Goal: Information Seeking & Learning: Learn about a topic

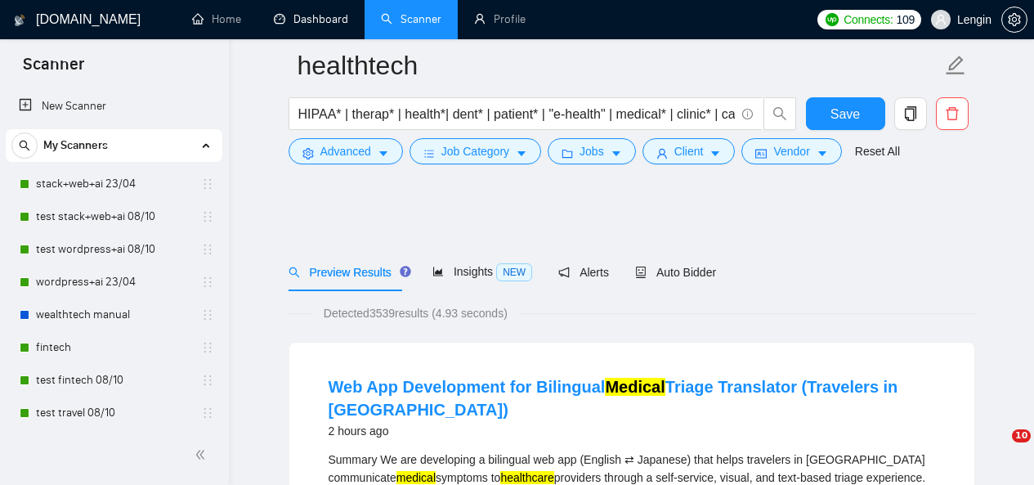
click at [342, 26] on link "Dashboard" at bounding box center [311, 19] width 74 height 14
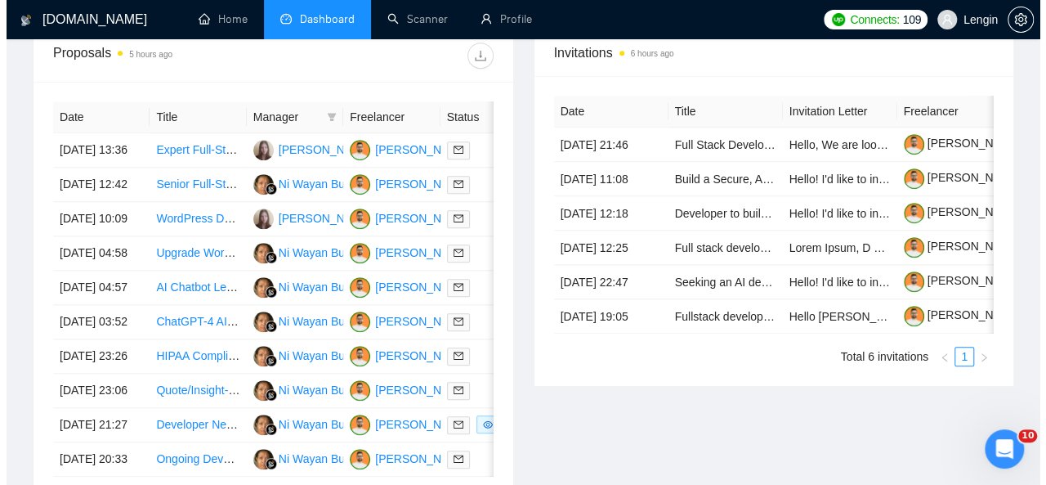
scroll to position [665, 0]
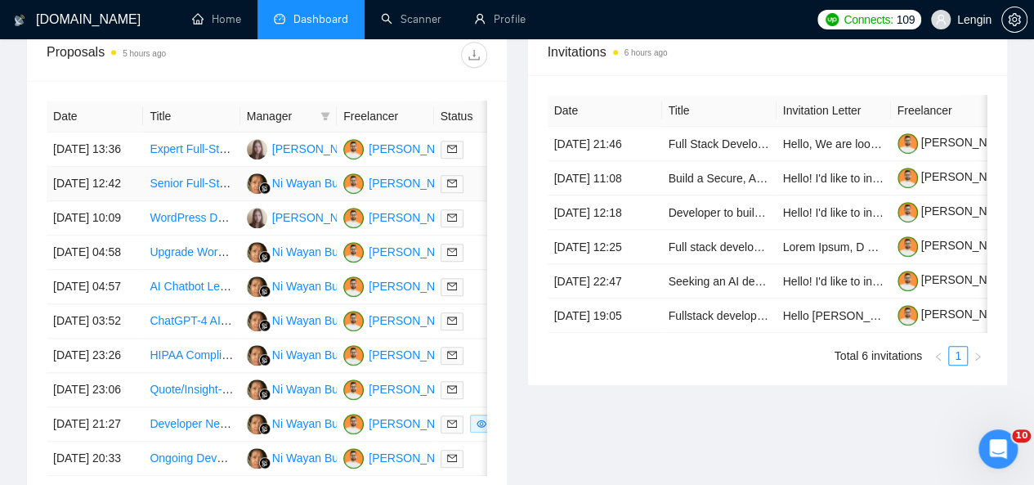
click at [216, 195] on td "Senior Full-Stack Engineer (Next.js + TypeScript) - Remote" at bounding box center [191, 184] width 96 height 34
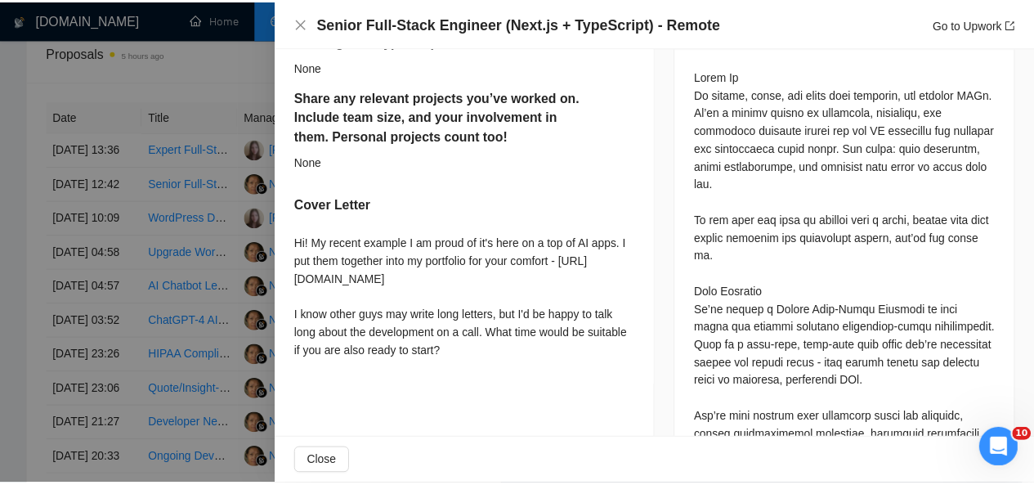
scroll to position [860, 0]
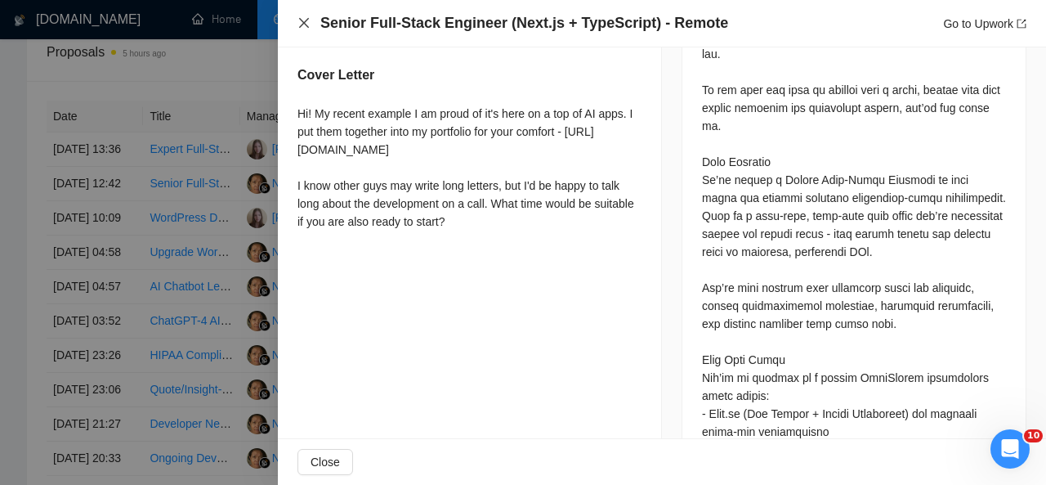
click at [302, 20] on icon "close" at bounding box center [303, 22] width 13 height 13
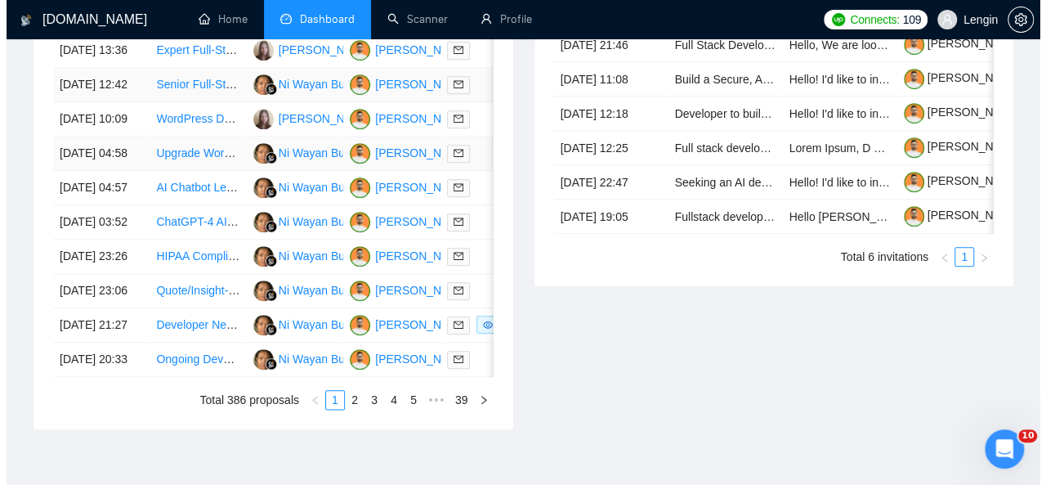
scroll to position [766, 0]
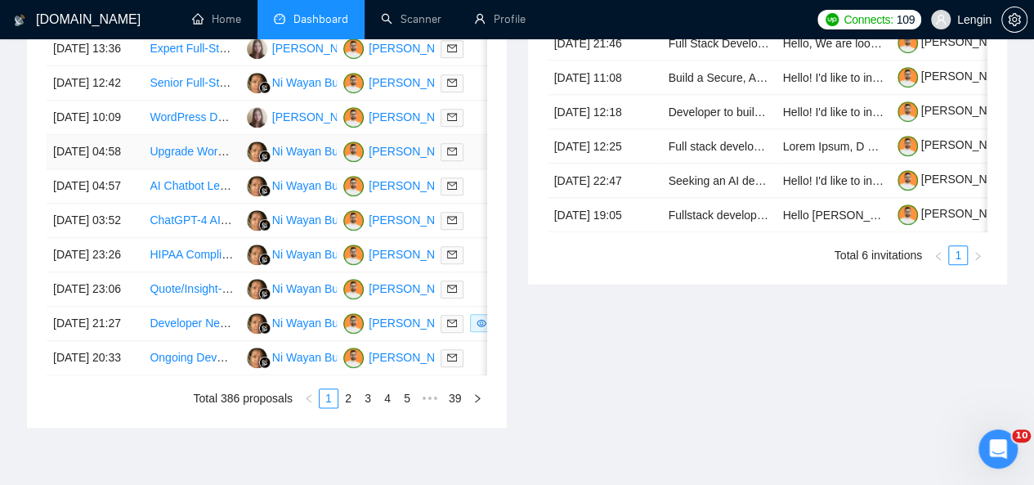
click at [221, 169] on td "Upgrade WordPress blog to full functionality" at bounding box center [191, 152] width 96 height 34
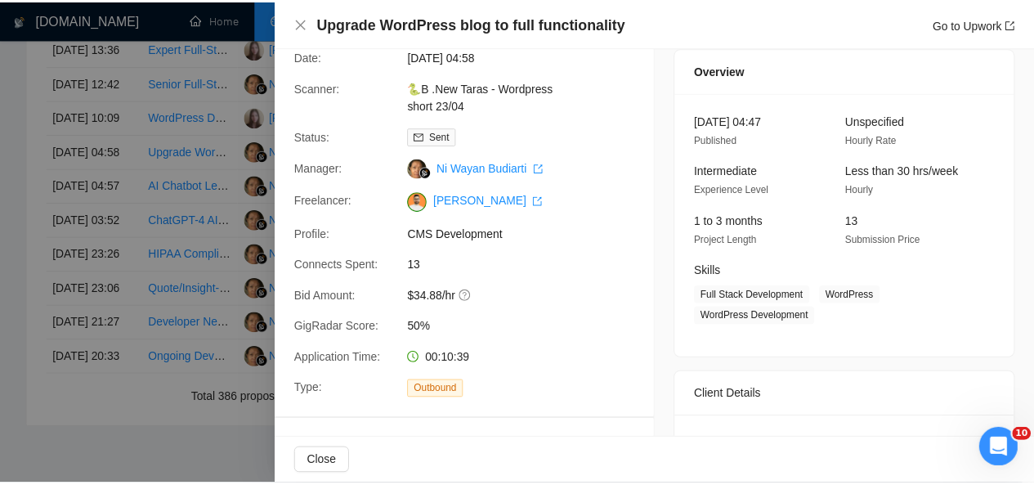
scroll to position [0, 0]
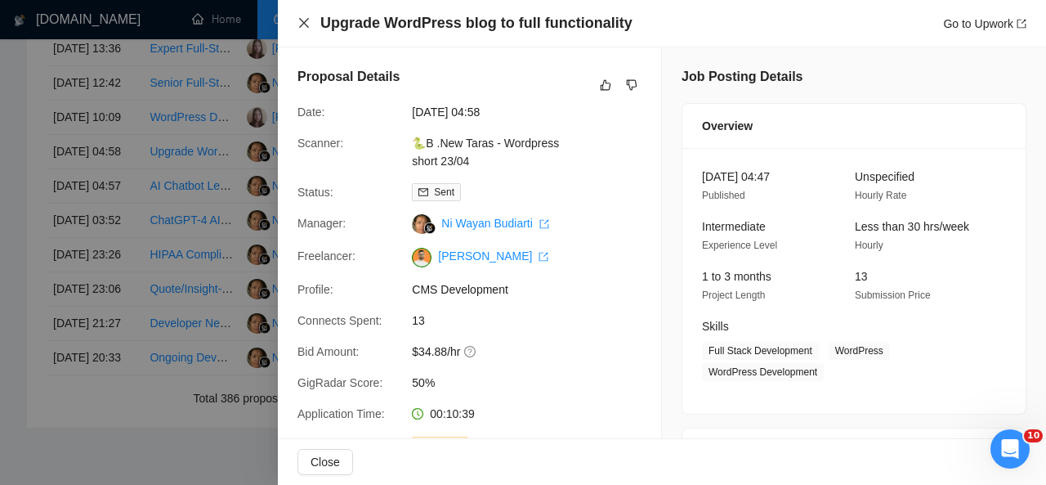
click at [299, 22] on icon "close" at bounding box center [303, 22] width 13 height 13
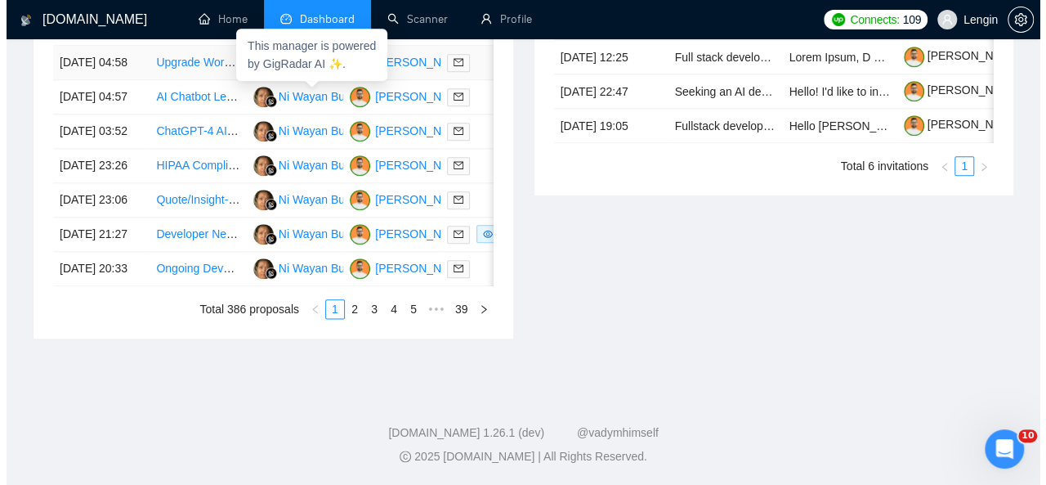
scroll to position [888, 0]
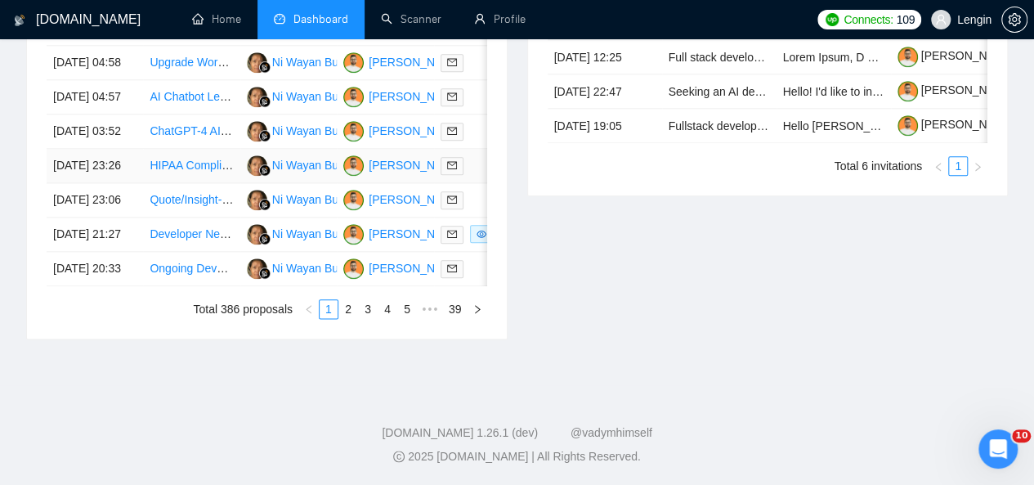
click at [209, 183] on td "HIPAA Compliant Client Portal Development" at bounding box center [191, 166] width 96 height 34
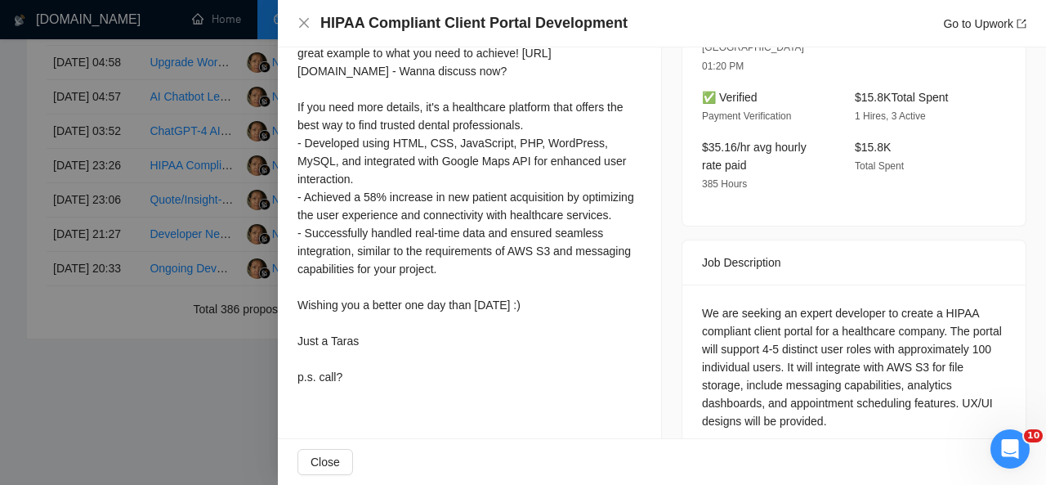
scroll to position [359, 0]
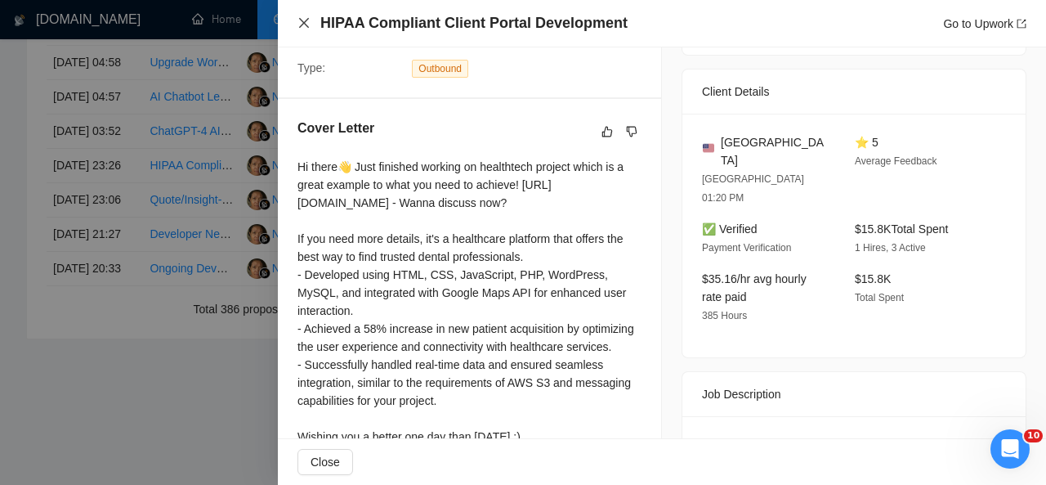
click at [306, 19] on icon "close" at bounding box center [303, 22] width 13 height 13
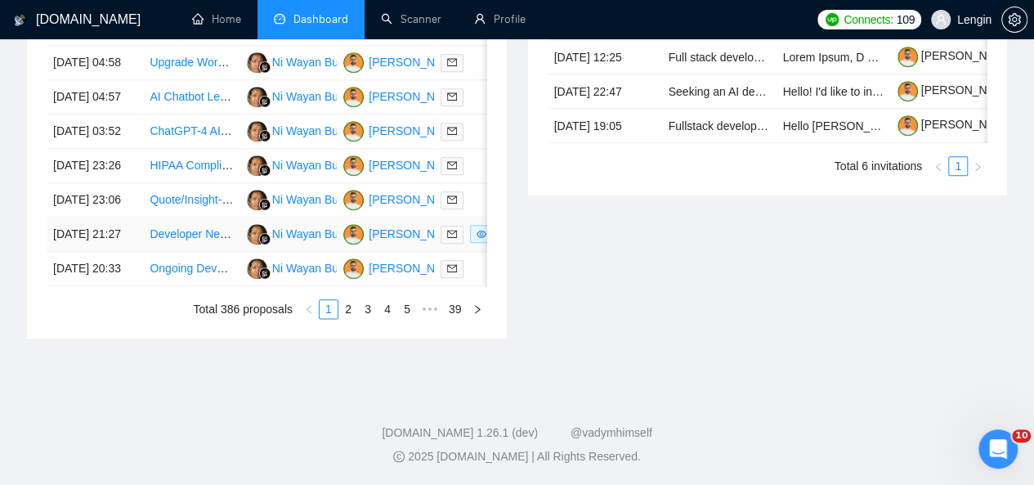
click at [226, 252] on td "Developer Needed for Automating Data Entry/Bookkeeping Process" at bounding box center [191, 234] width 96 height 34
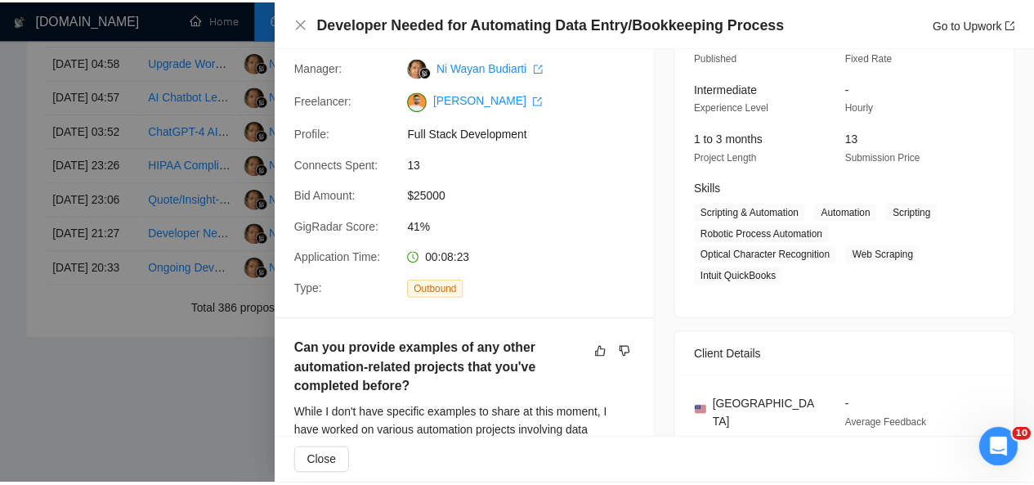
scroll to position [0, 0]
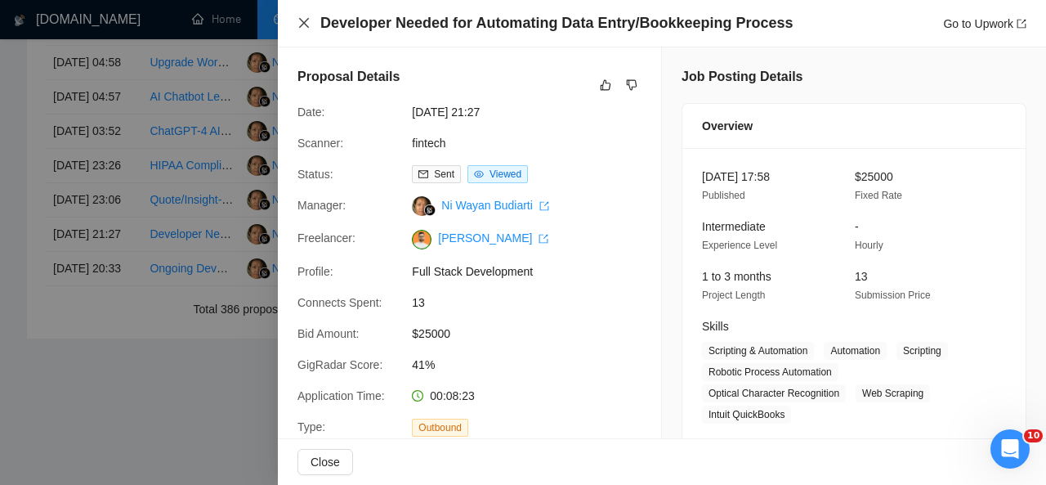
click at [305, 27] on icon "close" at bounding box center [303, 22] width 13 height 13
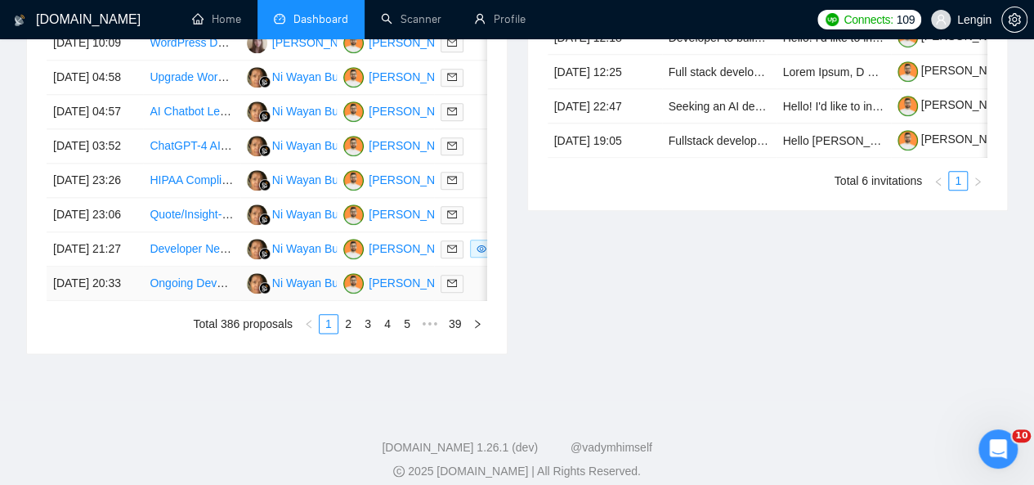
scroll to position [841, 0]
click at [348, 332] on link "2" at bounding box center [348, 323] width 18 height 18
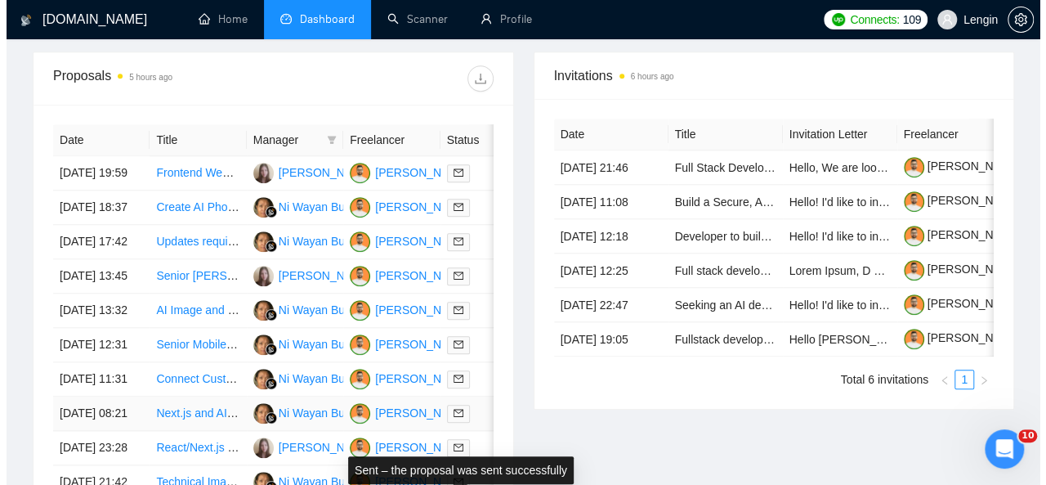
scroll to position [643, 0]
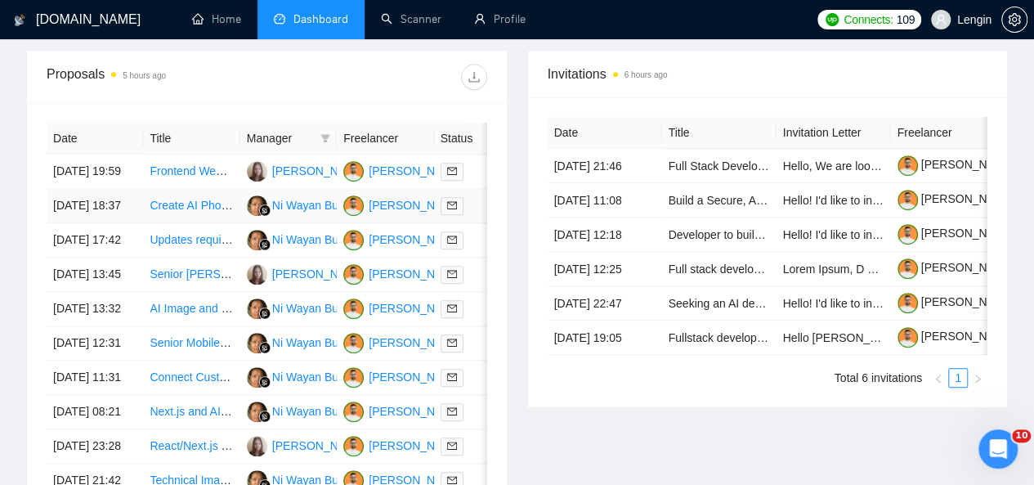
click at [204, 212] on td "Create AI Phone Attendant using Retell AI and Twilio Voice" at bounding box center [191, 206] width 96 height 34
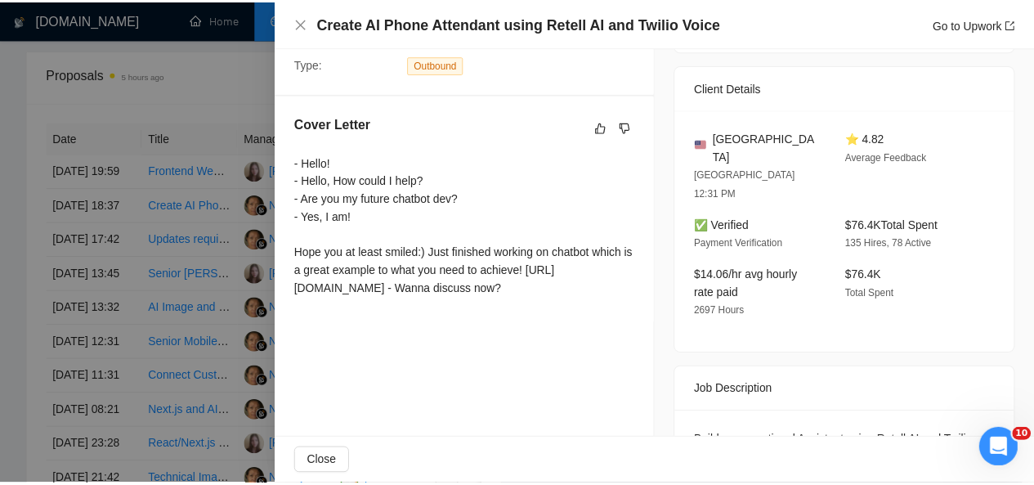
scroll to position [0, 0]
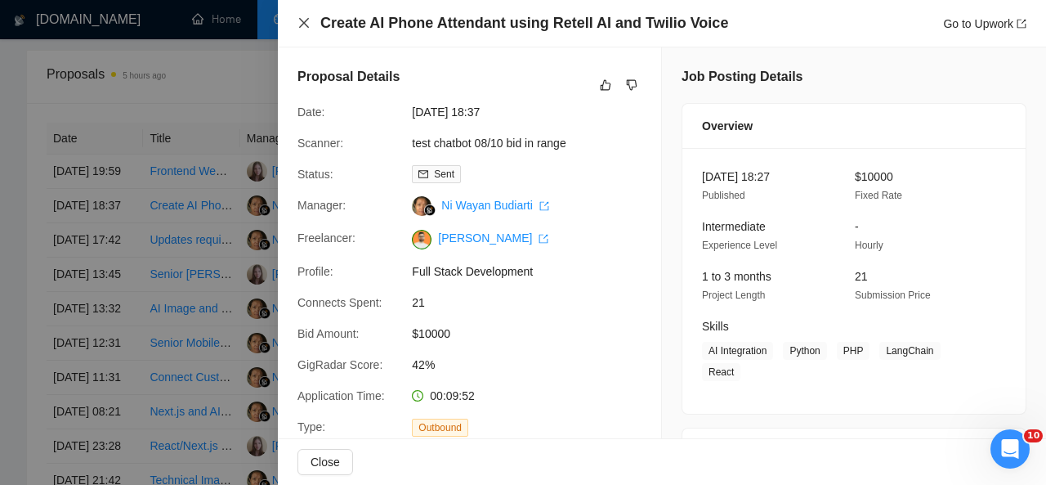
click at [307, 20] on icon "close" at bounding box center [304, 23] width 10 height 10
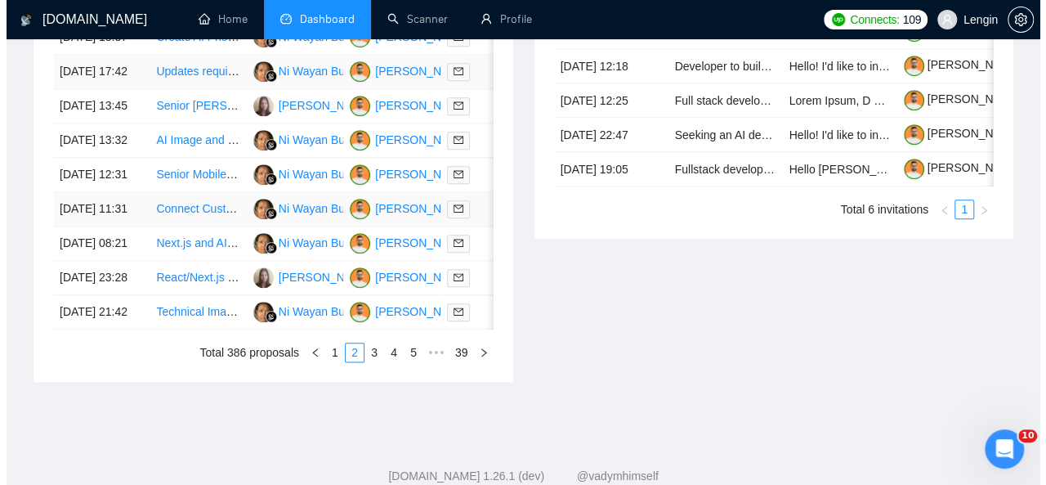
scroll to position [812, 0]
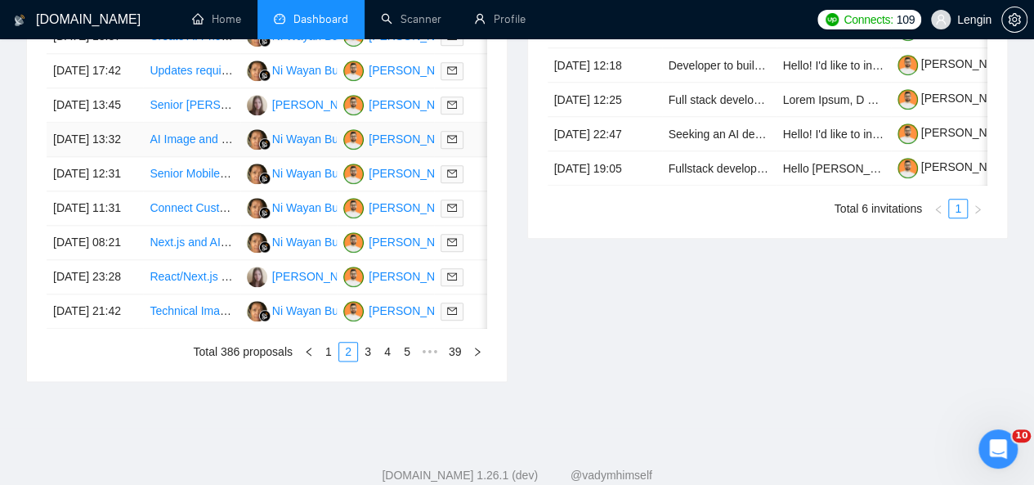
click at [199, 157] on td "AI Image and Video Generation Developer" at bounding box center [191, 140] width 96 height 34
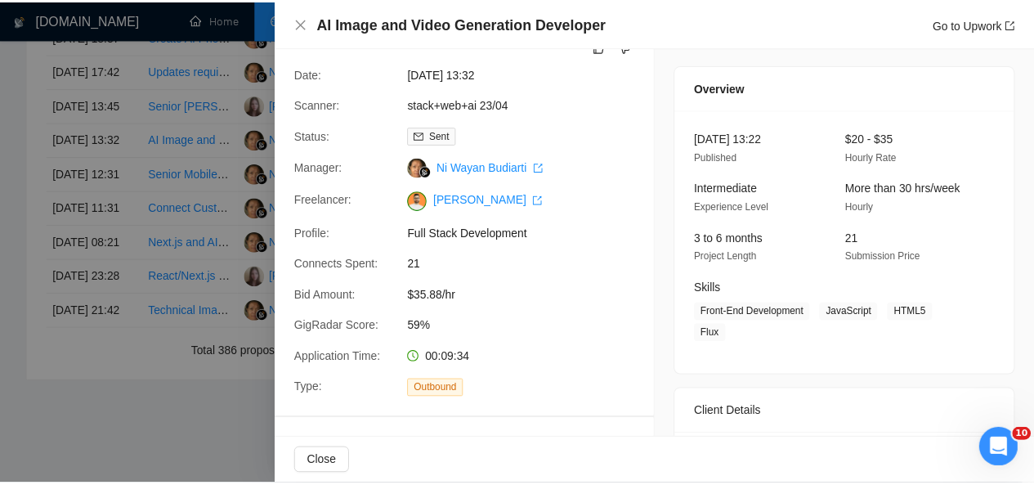
scroll to position [0, 0]
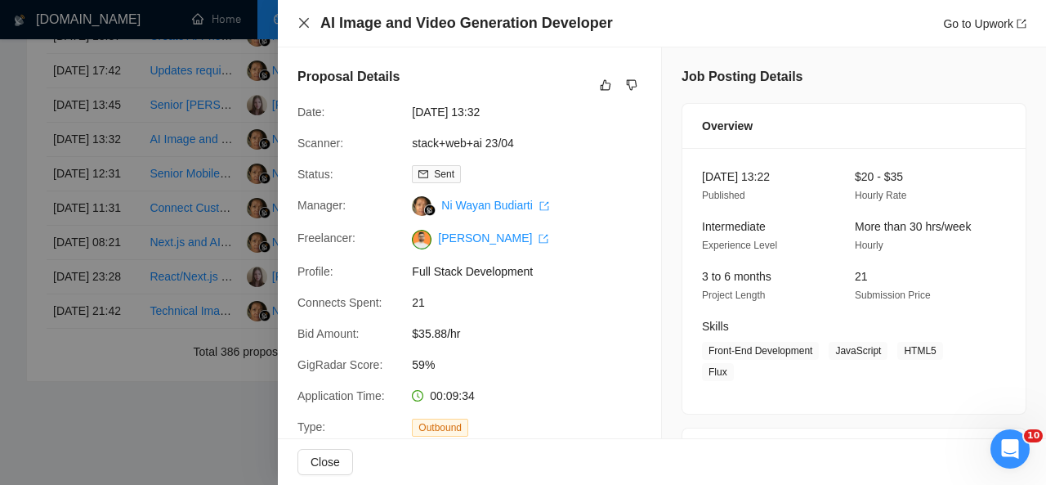
click at [302, 17] on icon "close" at bounding box center [303, 22] width 13 height 13
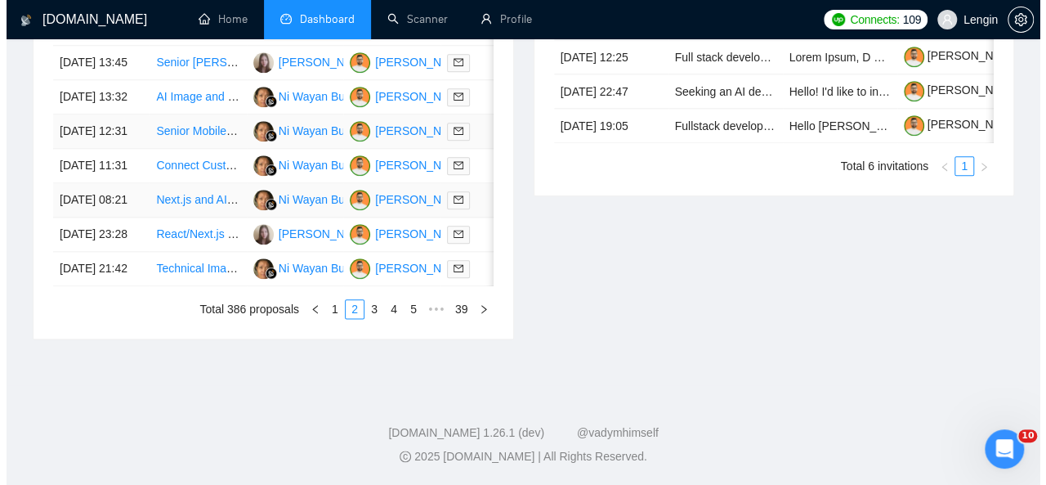
scroll to position [898, 0]
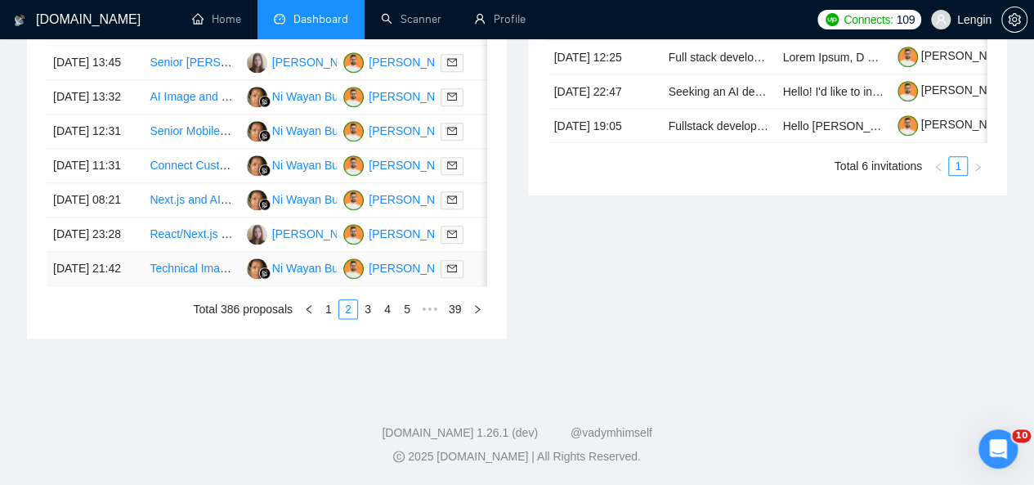
click at [215, 286] on td "Technical Image Database Access for Flyer Creation" at bounding box center [191, 269] width 96 height 34
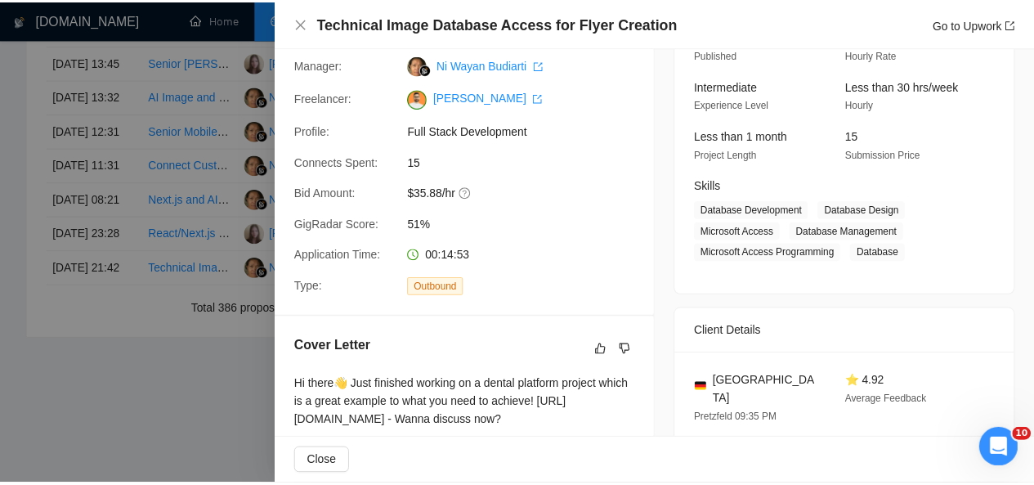
scroll to position [0, 0]
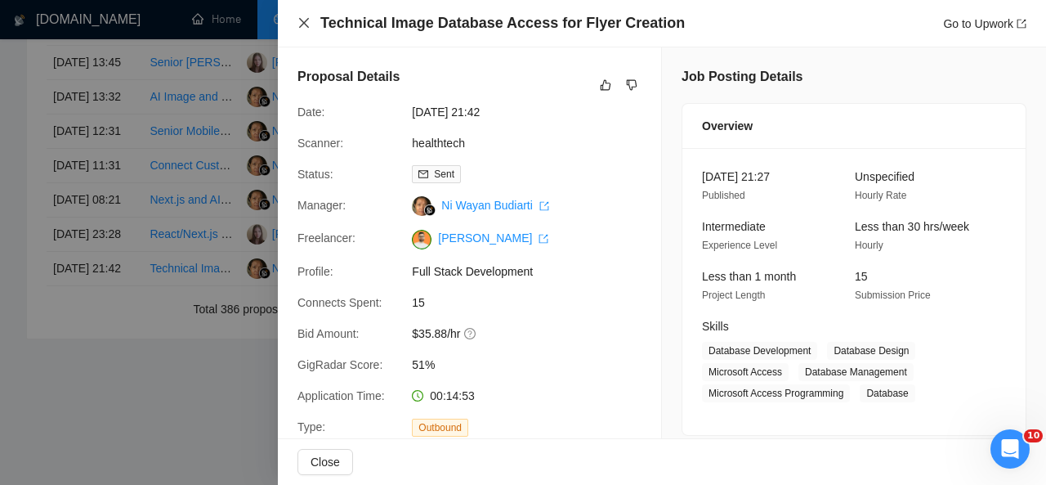
click at [308, 22] on icon "close" at bounding box center [303, 22] width 13 height 13
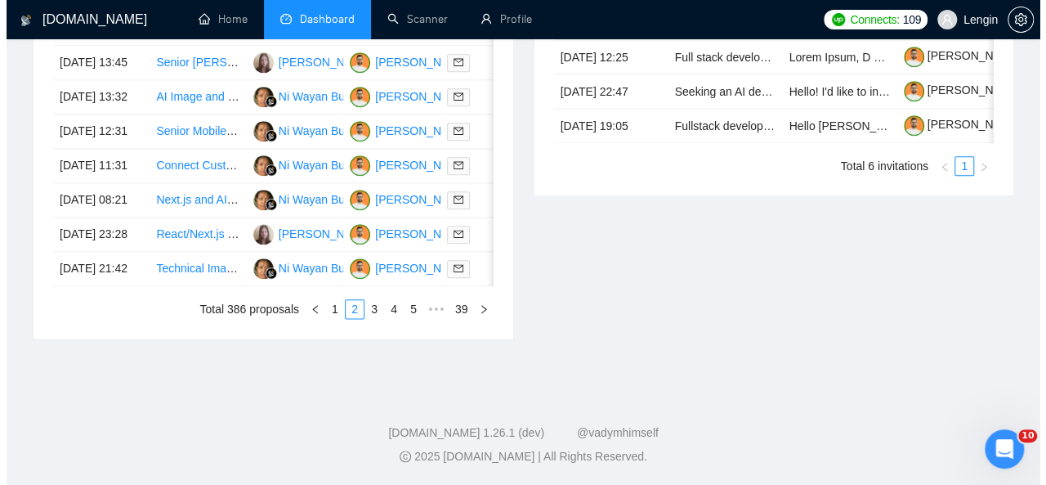
scroll to position [870, 0]
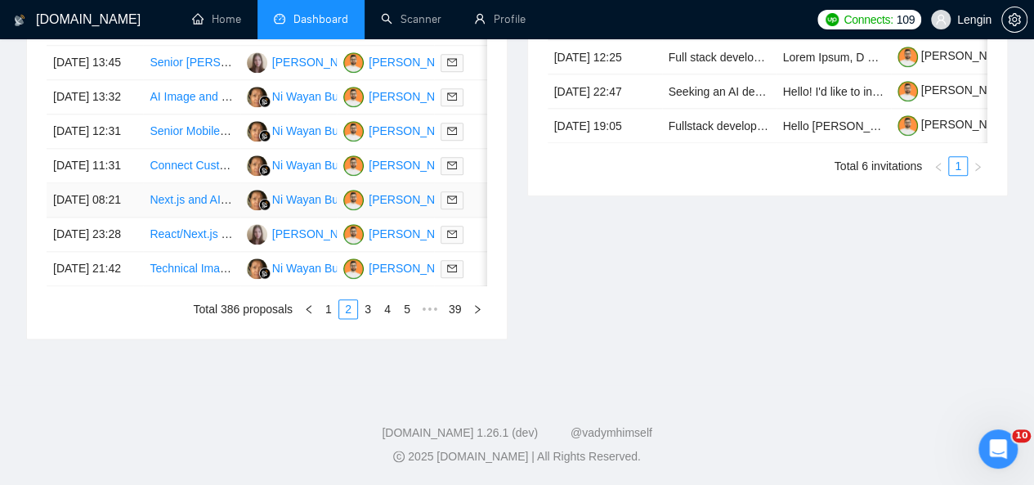
click at [177, 217] on td "Next.js and AI Developer for Real-Time Chat Demo" at bounding box center [191, 200] width 96 height 34
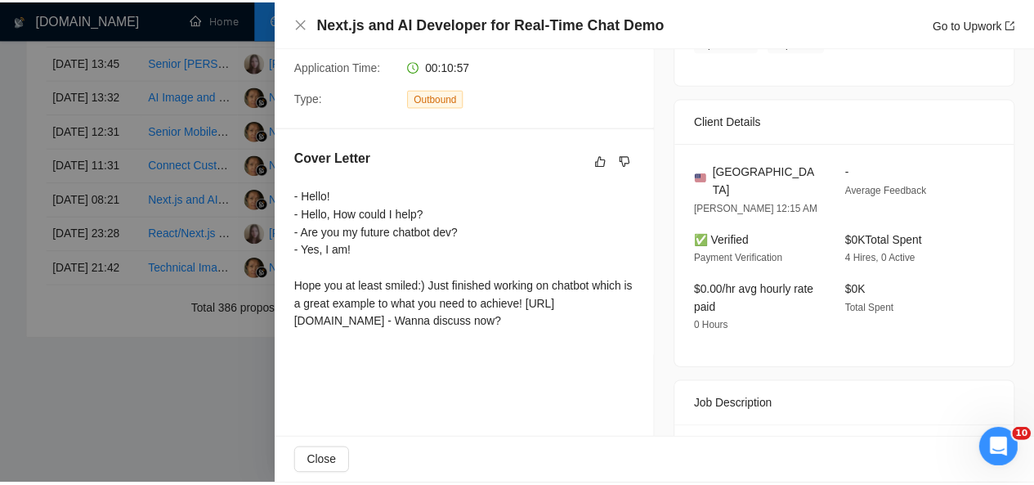
scroll to position [330, 0]
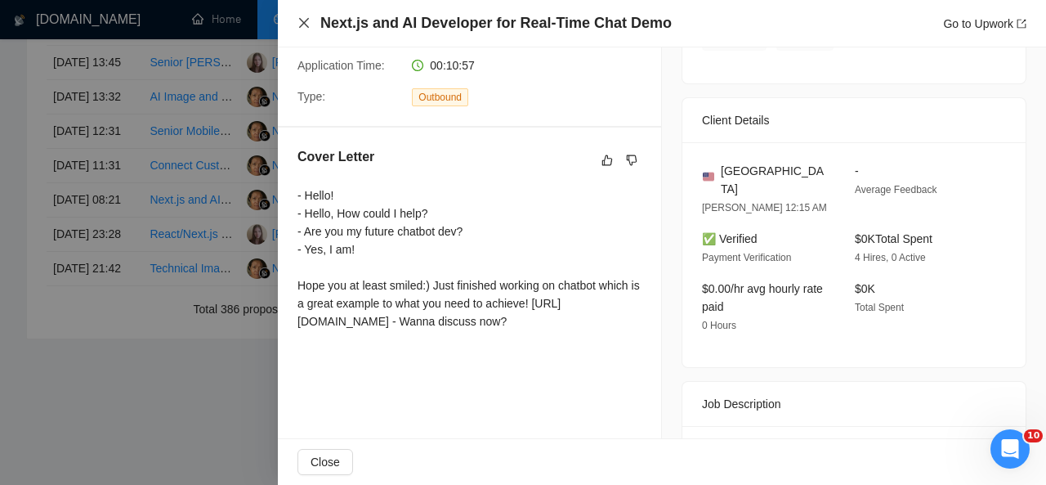
click at [303, 22] on icon "close" at bounding box center [304, 23] width 10 height 10
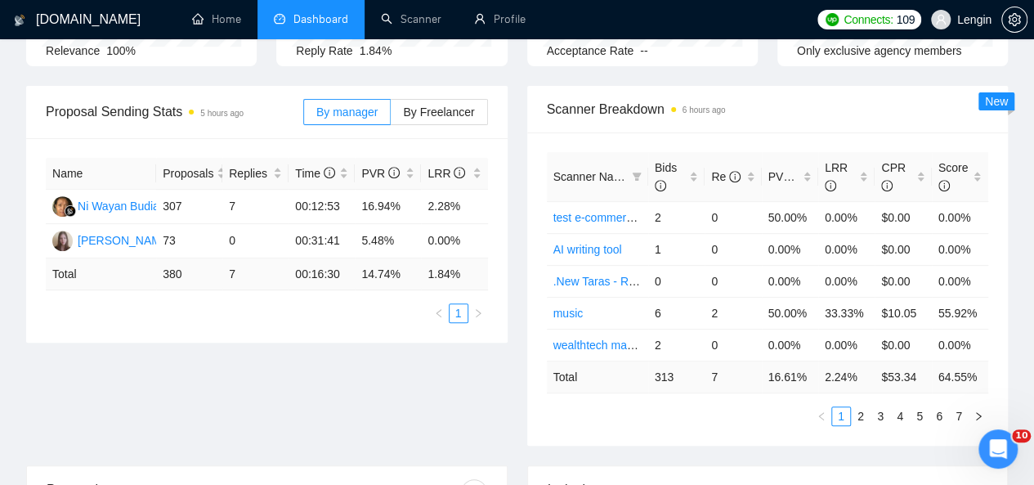
scroll to position [217, 0]
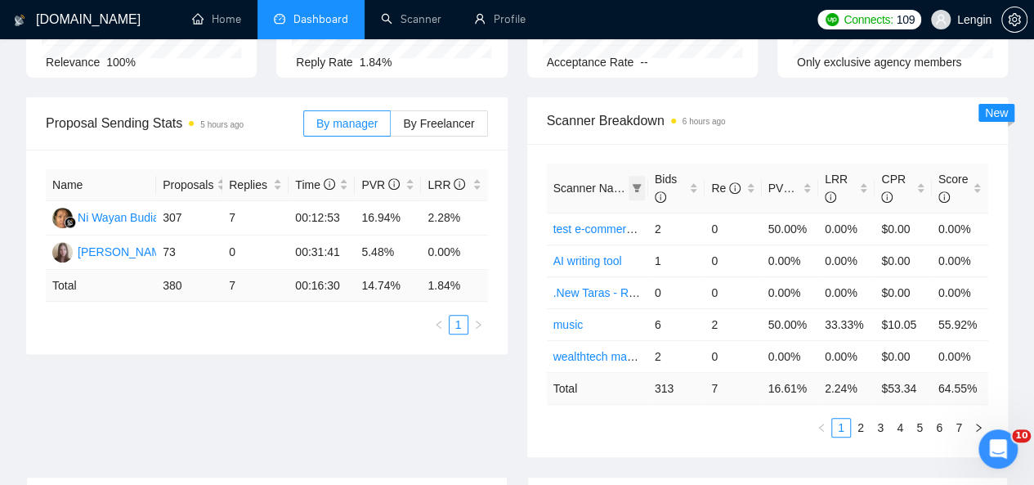
click at [640, 176] on span at bounding box center [636, 188] width 16 height 25
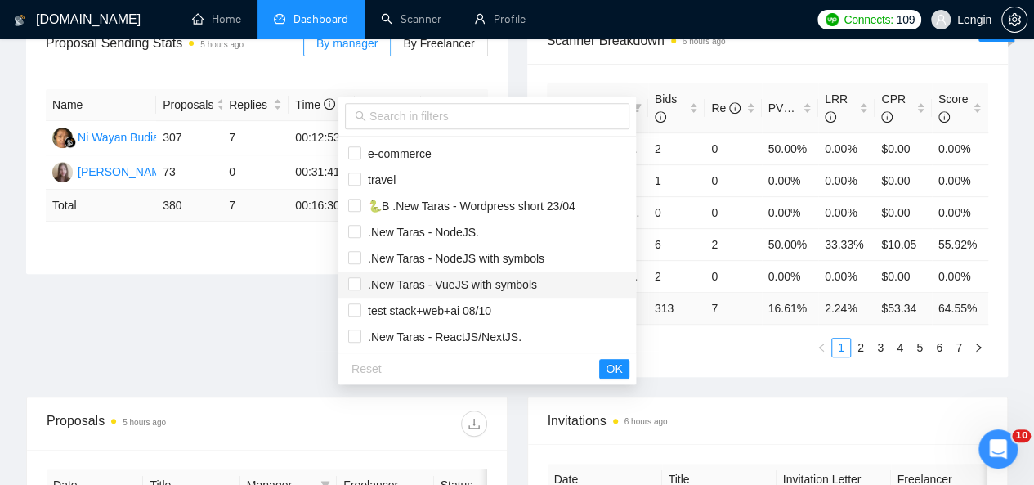
scroll to position [393, 0]
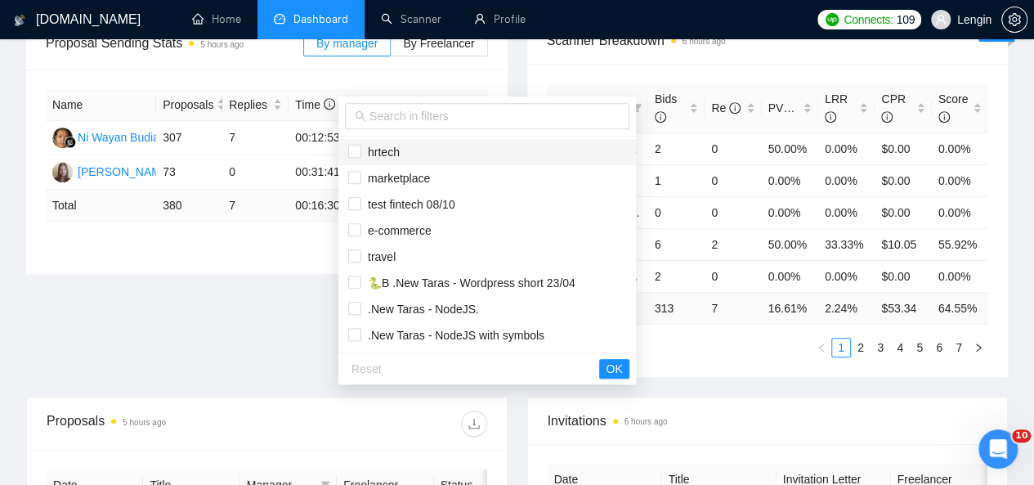
click at [382, 156] on span "hrtech" at bounding box center [380, 151] width 38 height 13
checkbox input "false"
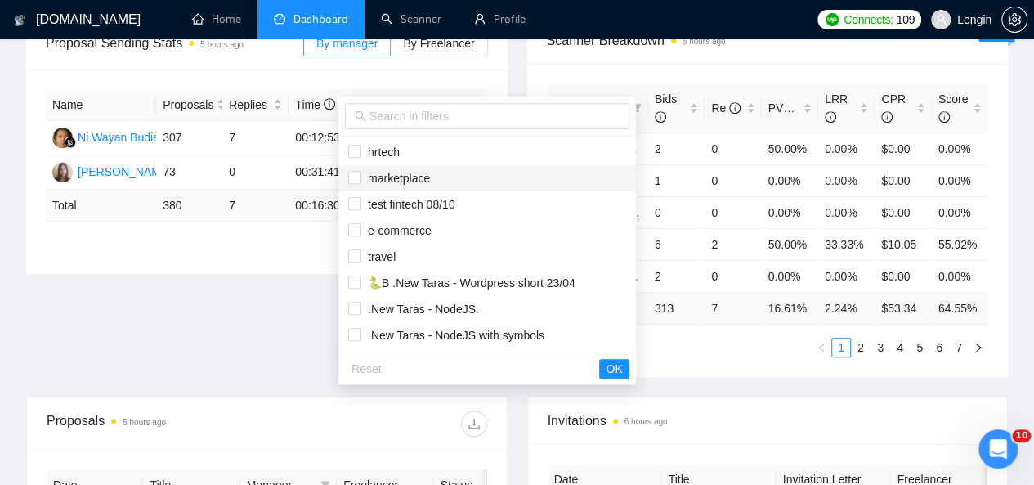
click at [396, 177] on span "marketplace" at bounding box center [395, 178] width 69 height 13
checkbox input "true"
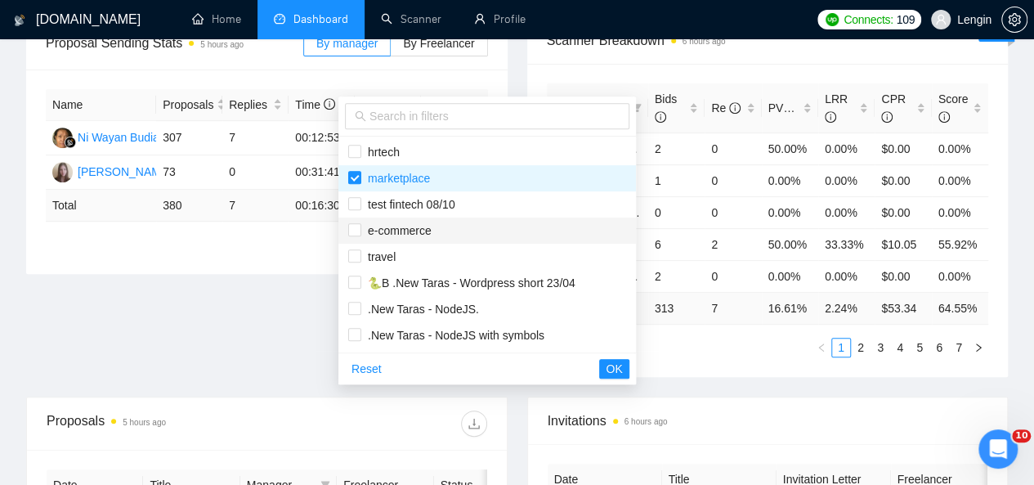
click at [402, 225] on span "e-commerce" at bounding box center [396, 230] width 70 height 13
checkbox input "true"
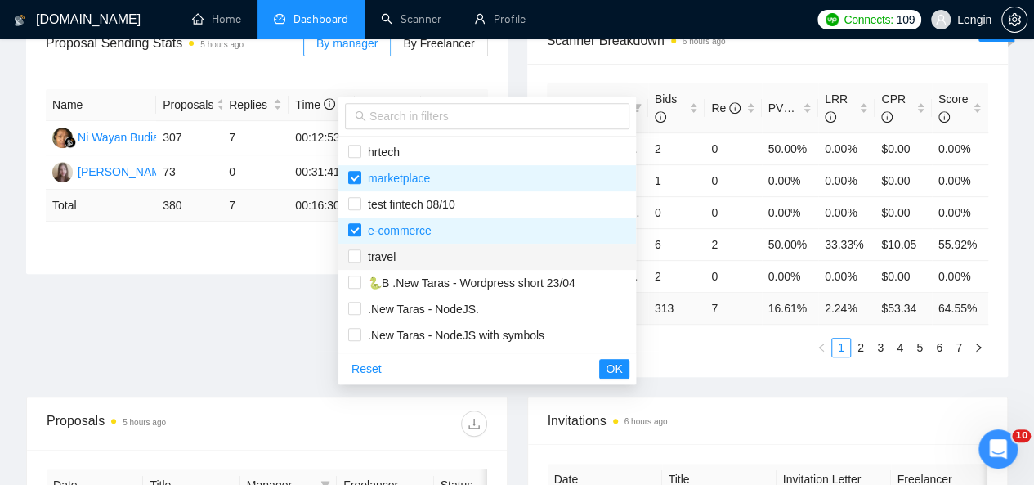
click at [402, 251] on span "travel" at bounding box center [487, 257] width 278 height 18
checkbox input "true"
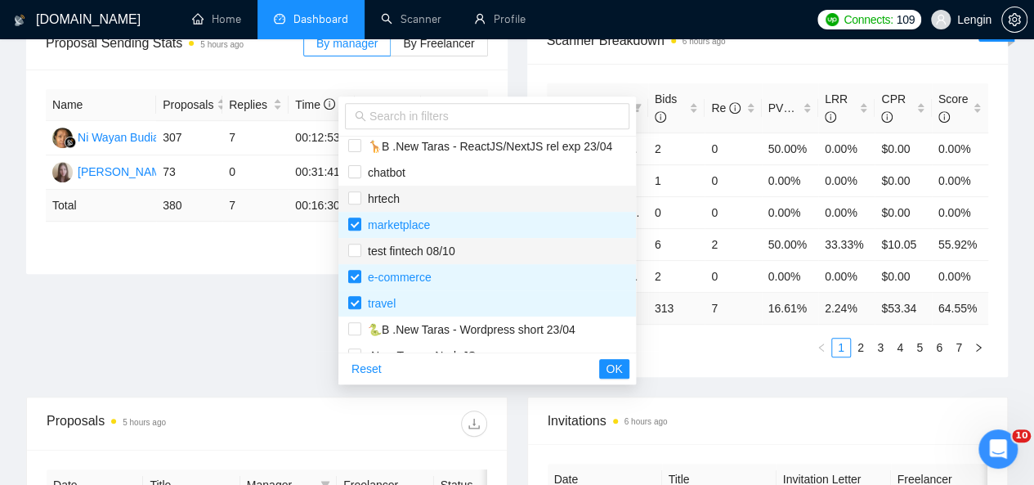
scroll to position [346, 0]
click at [420, 249] on span "test fintech 08/10" at bounding box center [408, 251] width 94 height 13
checkbox input "true"
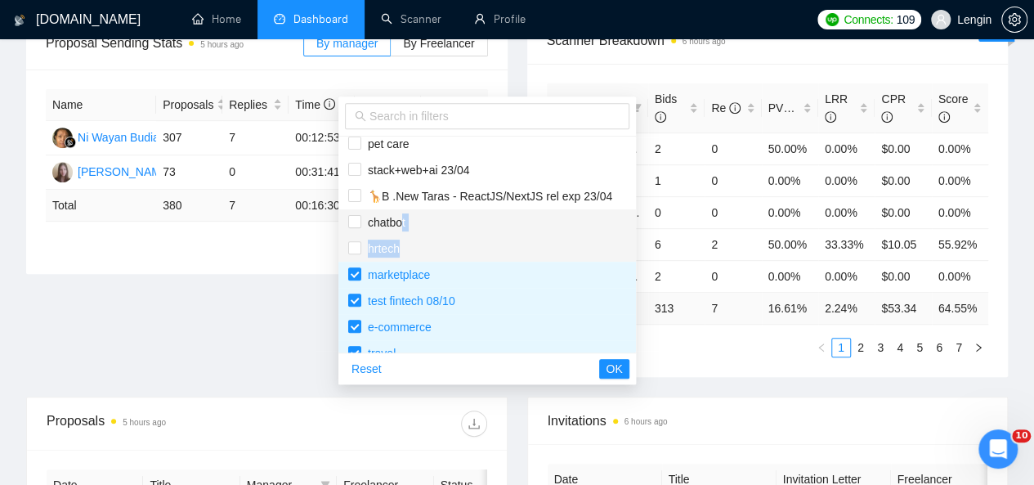
drag, startPoint x: 420, startPoint y: 249, endPoint x: 402, endPoint y: 223, distance: 31.7
click at [402, 223] on ul "test e-commerce 08/10 AI writing tool .New Taras - ReactJS with symbols music w…" at bounding box center [486, 244] width 297 height 216
click at [402, 223] on span "chatbot" at bounding box center [383, 222] width 44 height 13
checkbox input "true"
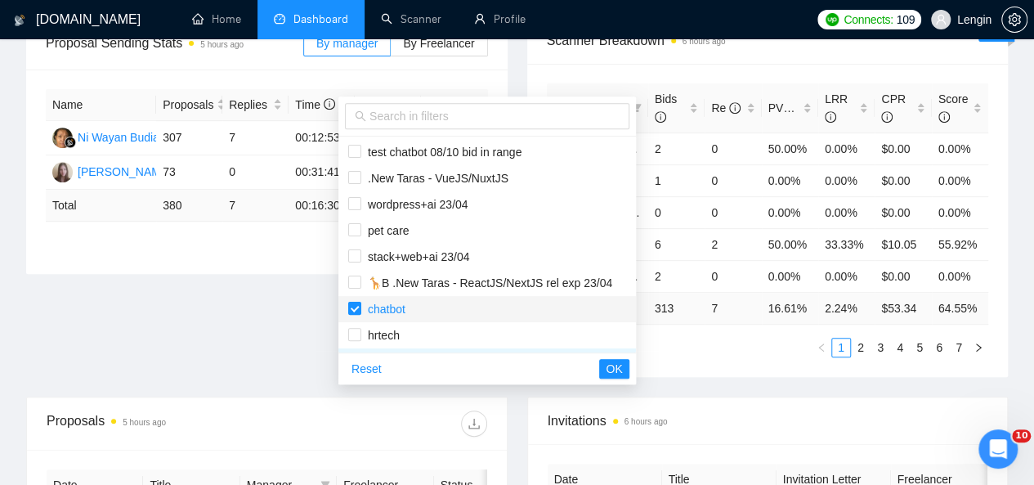
scroll to position [208, 0]
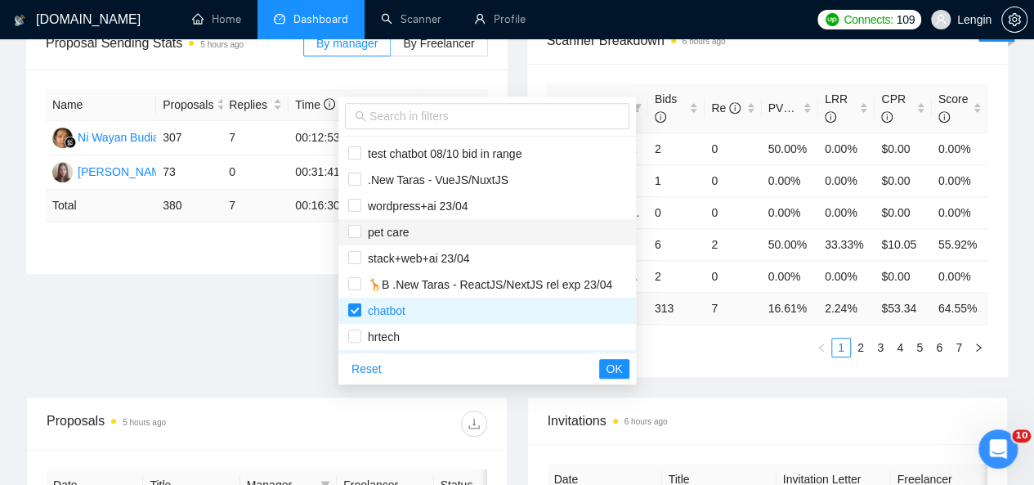
click at [389, 228] on span "pet care" at bounding box center [385, 232] width 48 height 13
checkbox input "true"
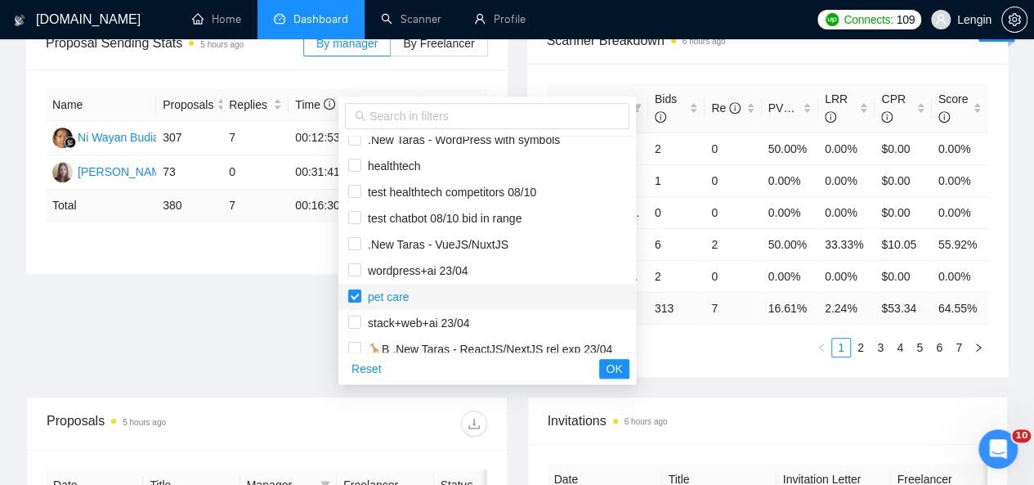
scroll to position [141, 0]
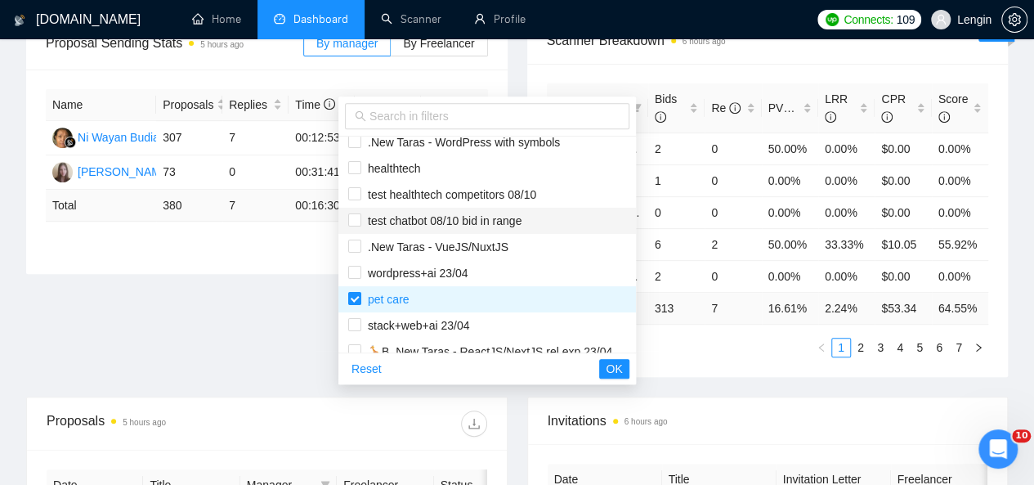
click at [407, 221] on span "test chatbot 08/10 bid in range" at bounding box center [441, 220] width 160 height 13
checkbox input "true"
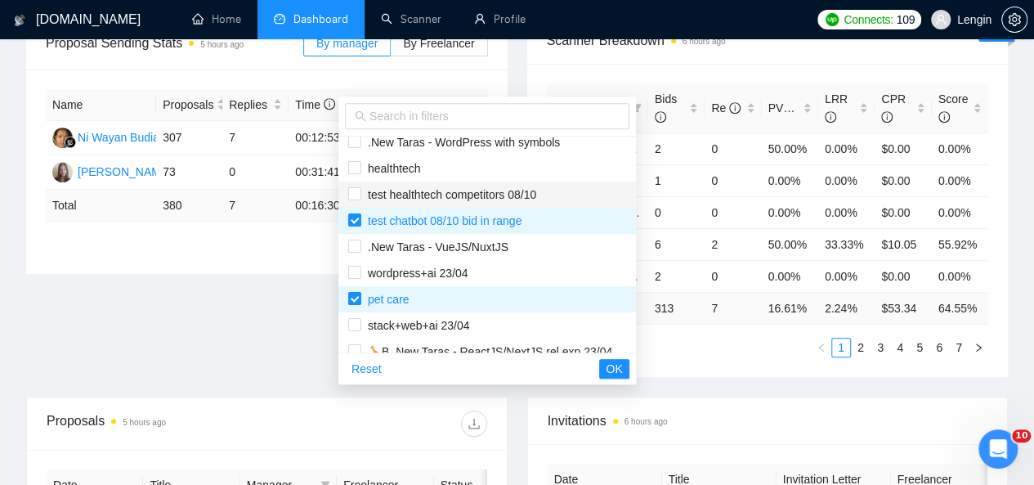
click at [384, 196] on span "test healthtech competitors 08/10" at bounding box center [448, 194] width 175 height 13
checkbox input "true"
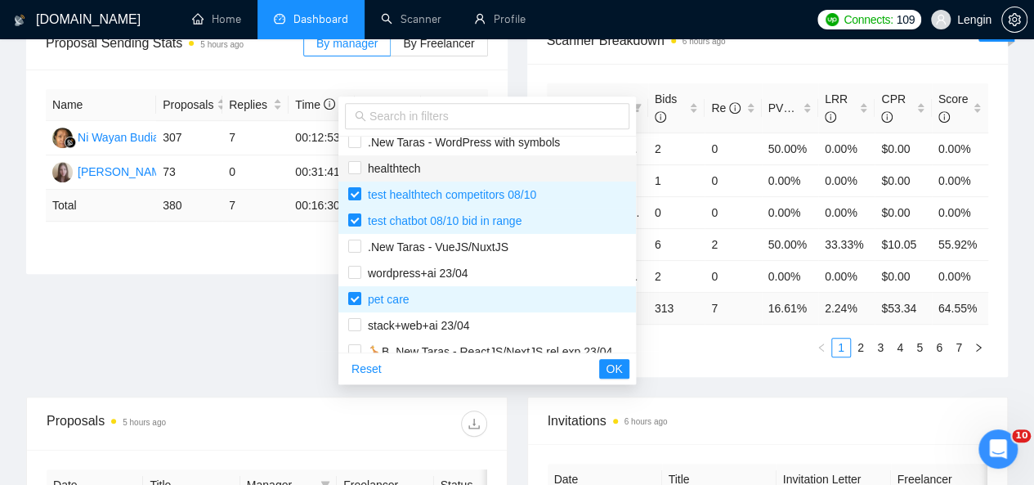
click at [371, 171] on span "healthtech" at bounding box center [391, 168] width 60 height 13
checkbox input "true"
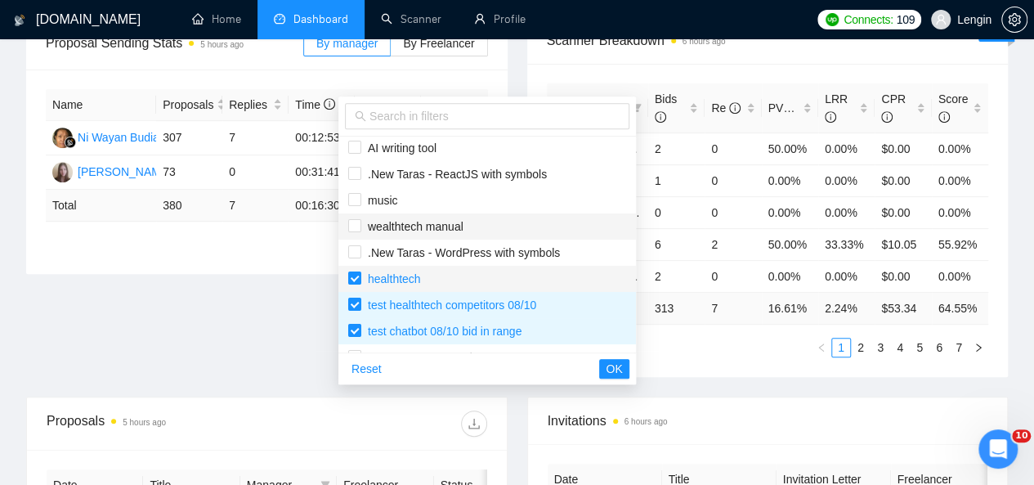
scroll to position [29, 0]
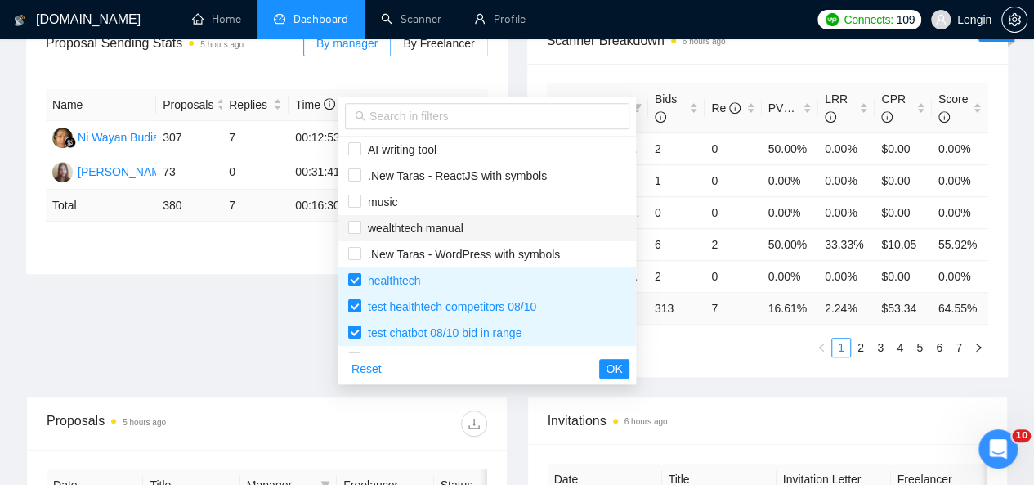
click at [403, 231] on span "wealthtech manual" at bounding box center [412, 227] width 102 height 13
checkbox input "true"
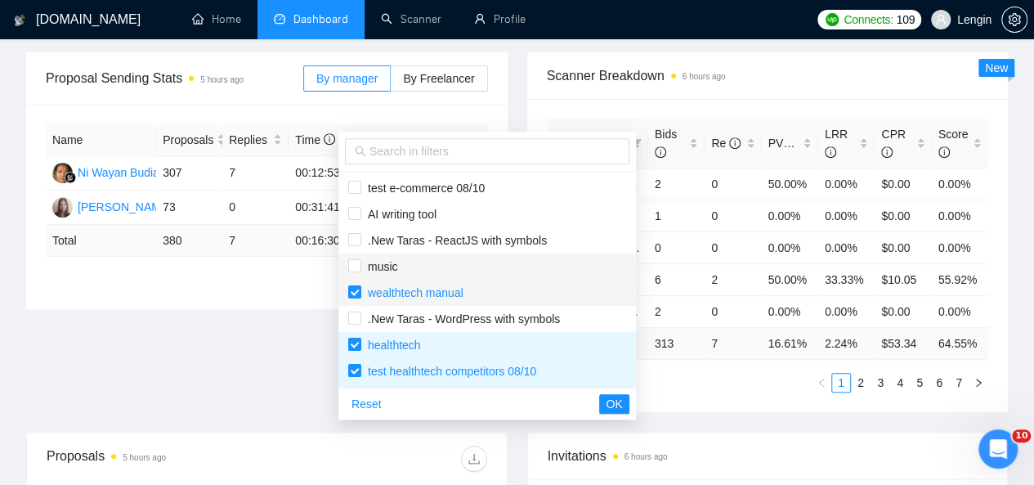
scroll to position [261, 0]
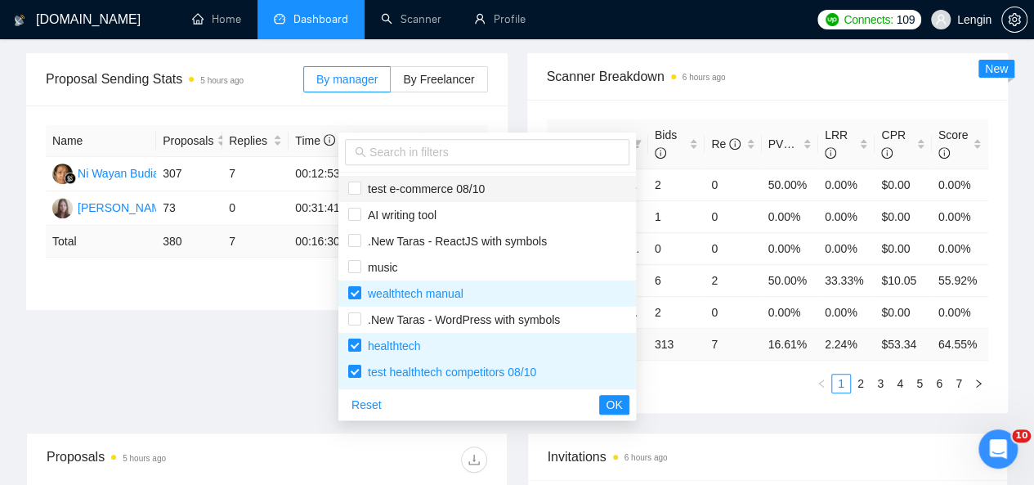
click at [432, 189] on span "test e-commerce 08/10" at bounding box center [422, 188] width 123 height 13
checkbox input "true"
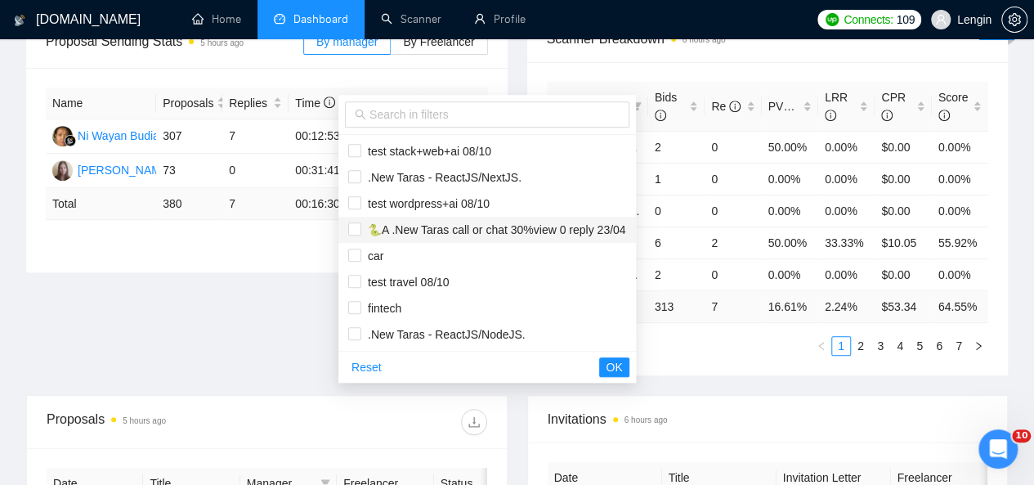
scroll to position [301, 0]
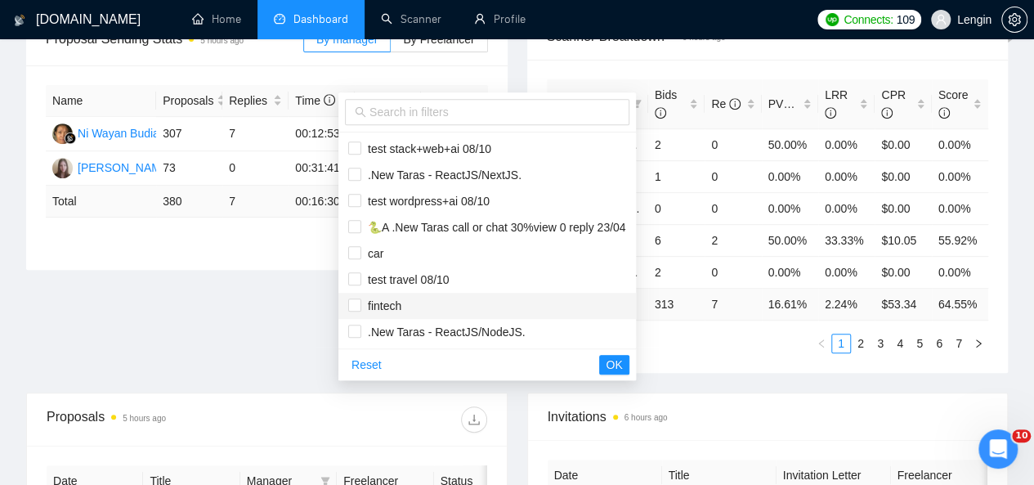
click at [396, 311] on span "fintech" at bounding box center [381, 305] width 40 height 13
checkbox input "true"
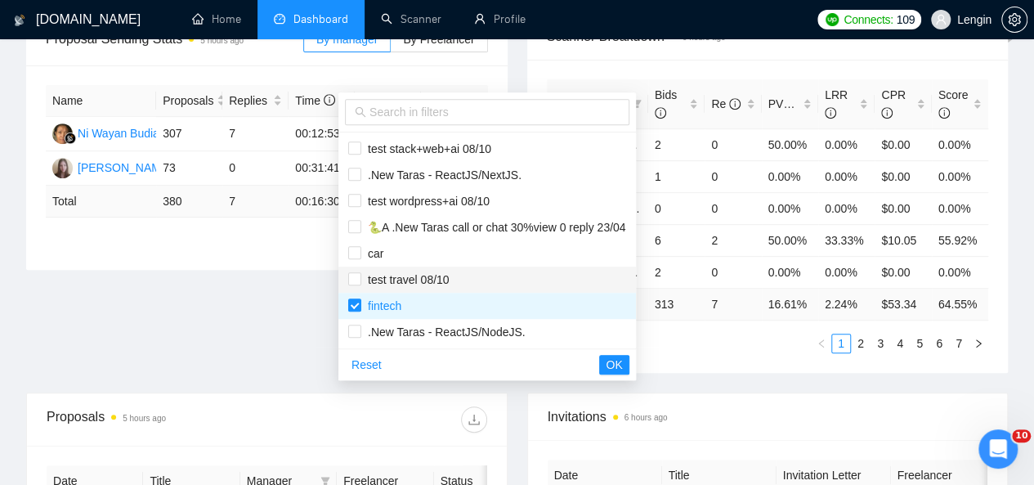
click at [417, 274] on span "test travel 08/10" at bounding box center [405, 279] width 88 height 13
checkbox input "true"
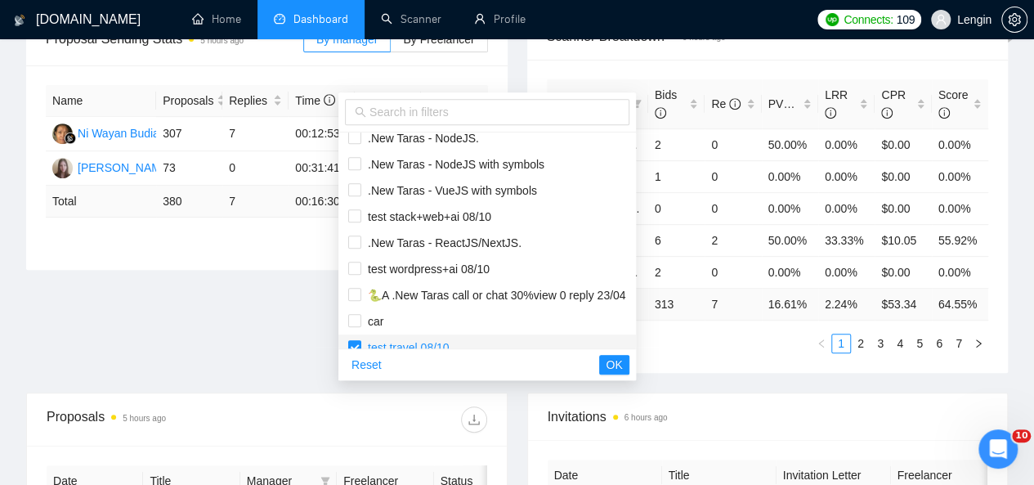
scroll to position [554, 0]
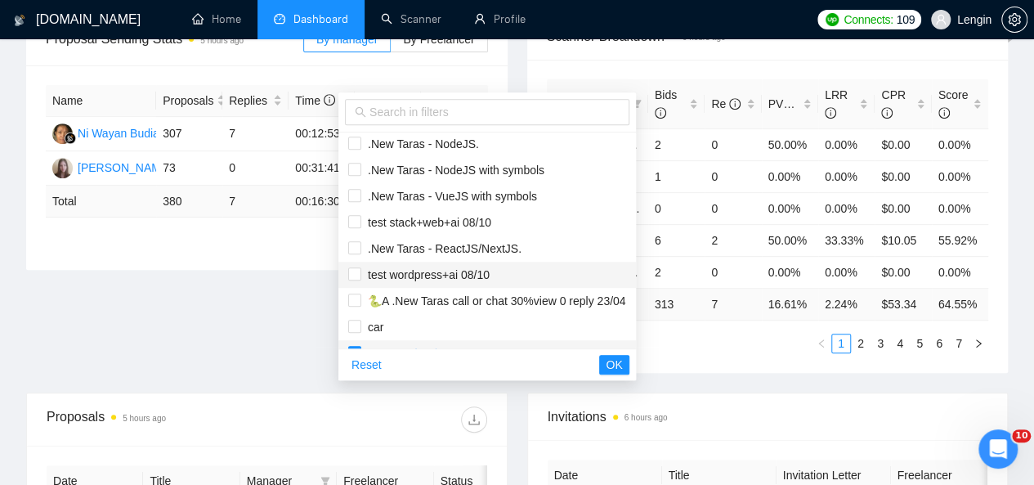
click at [417, 274] on span "test wordpress+ai 08/10" at bounding box center [425, 274] width 128 height 13
checkbox input "true"
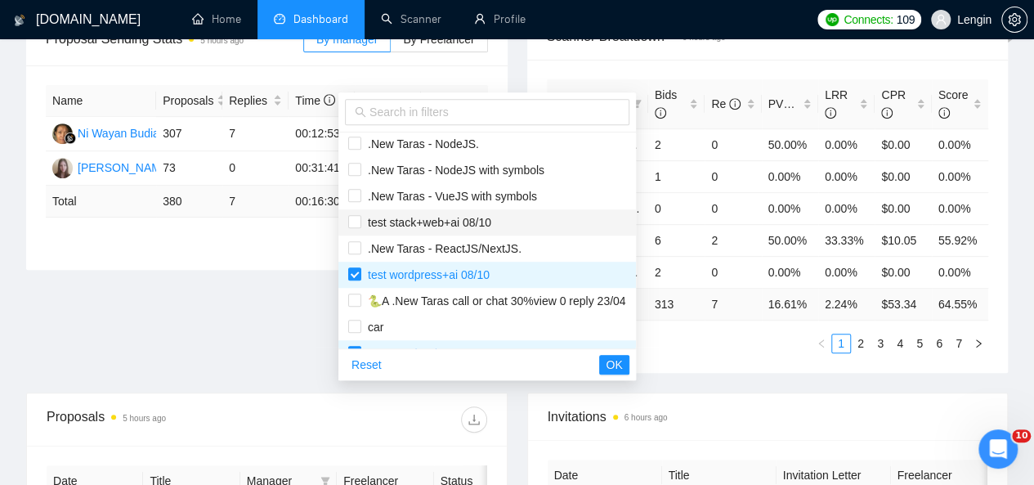
click at [433, 230] on span "test stack+web+ai 08/10" at bounding box center [487, 222] width 278 height 18
checkbox input "true"
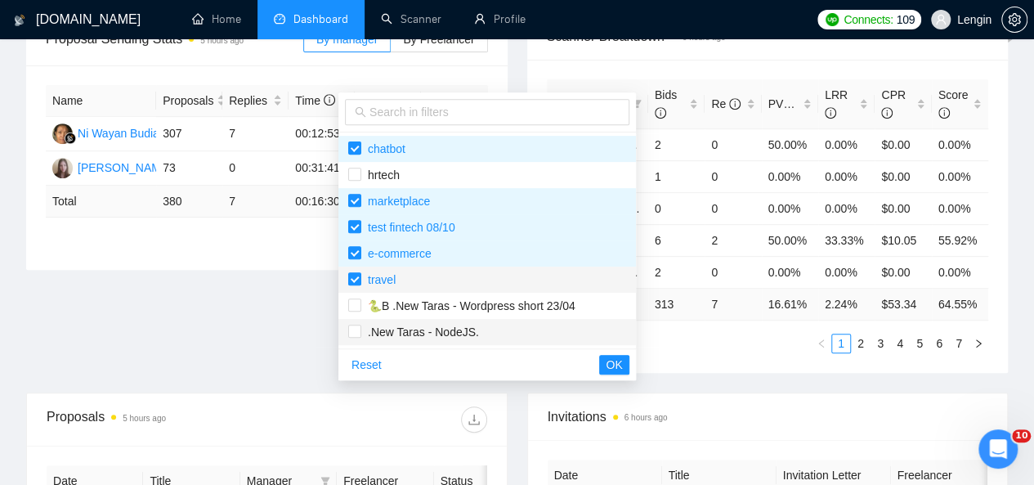
scroll to position [365, 0]
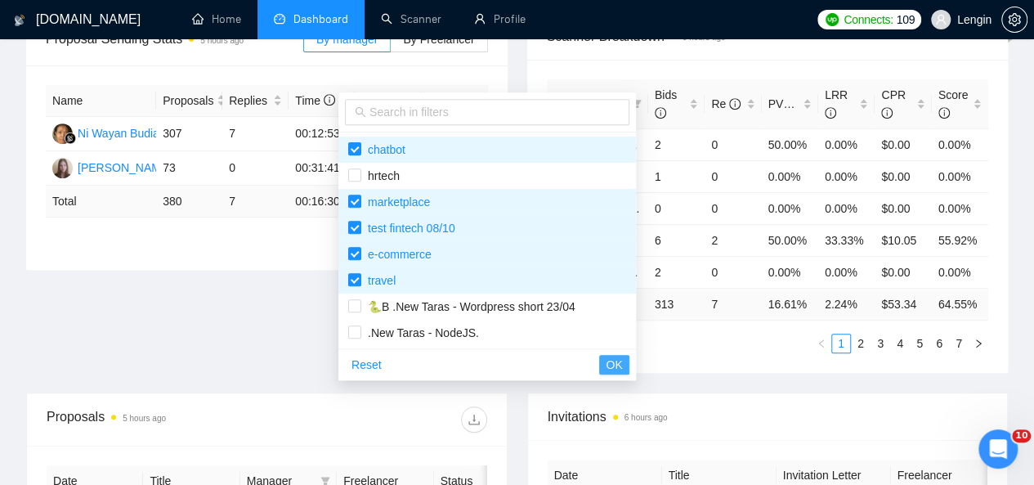
click at [619, 360] on span "OK" at bounding box center [614, 365] width 16 height 18
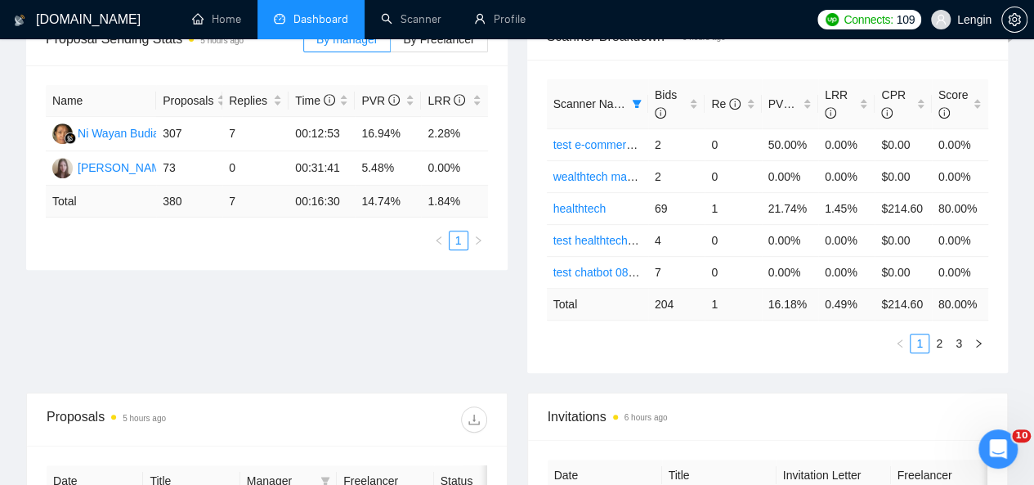
scroll to position [242, 0]
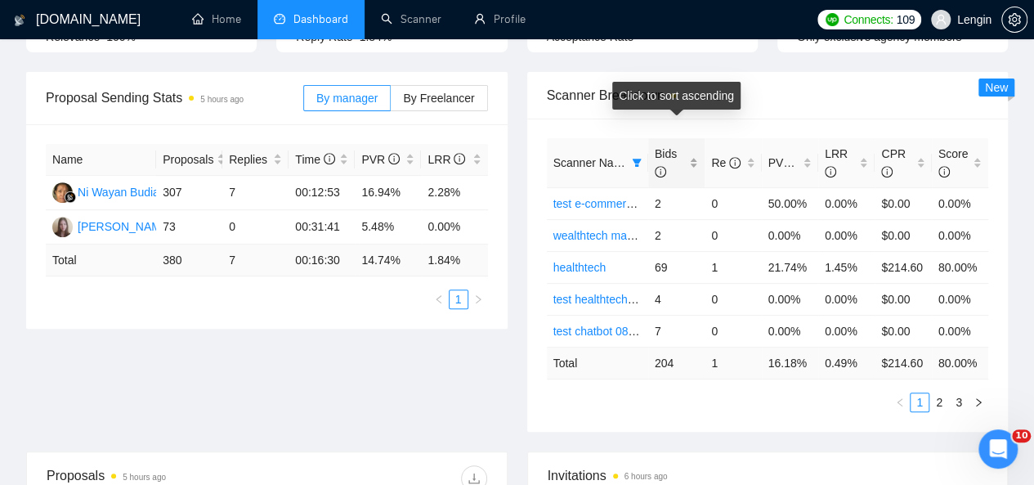
click at [693, 145] on div "Bids" at bounding box center [676, 163] width 43 height 36
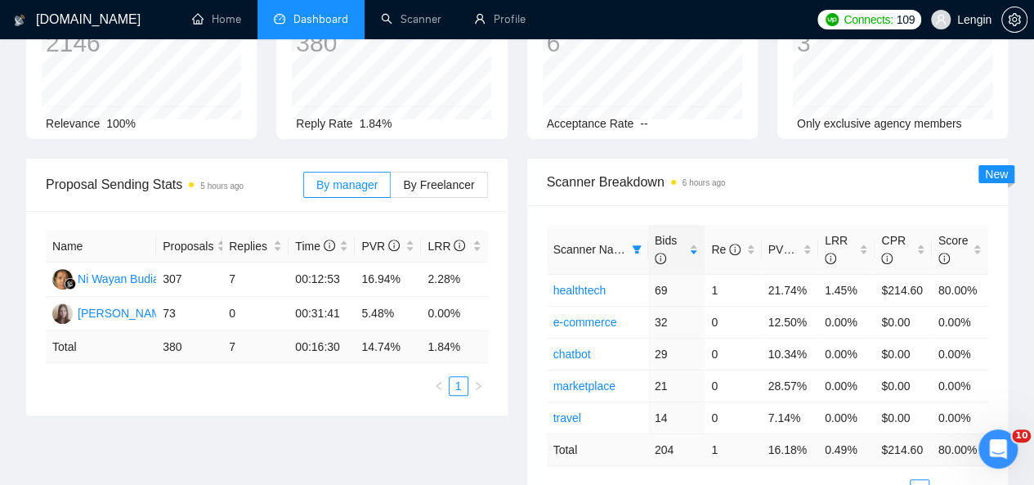
scroll to position [227, 0]
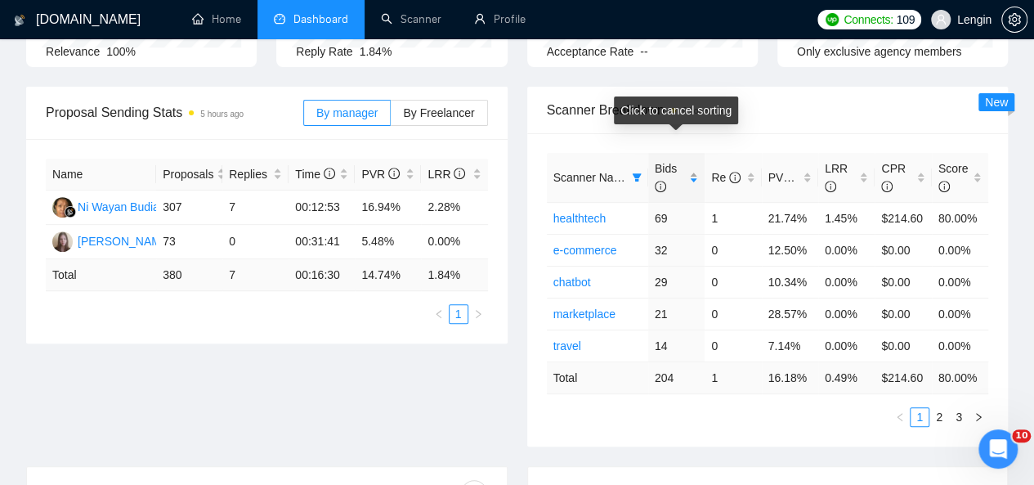
click at [695, 159] on div "Bids" at bounding box center [676, 177] width 43 height 36
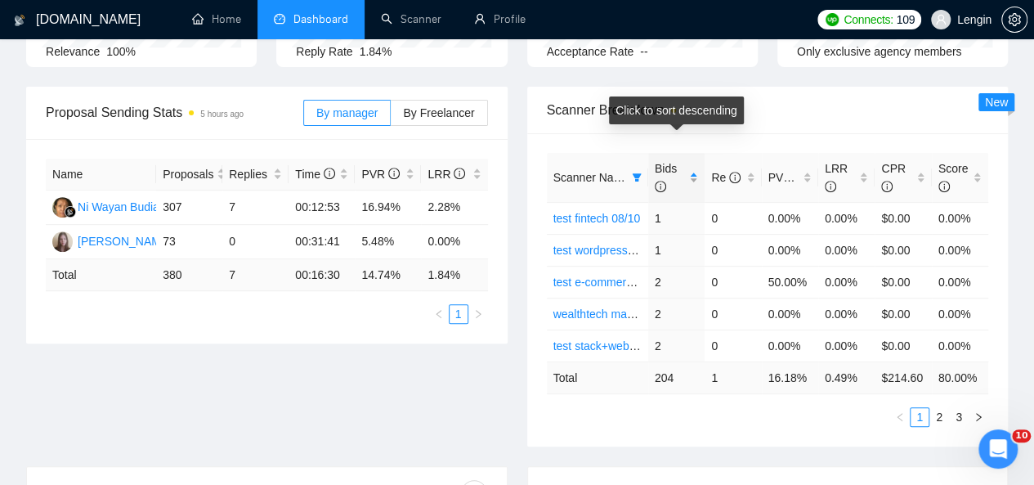
click at [695, 159] on div "Bids" at bounding box center [676, 177] width 43 height 36
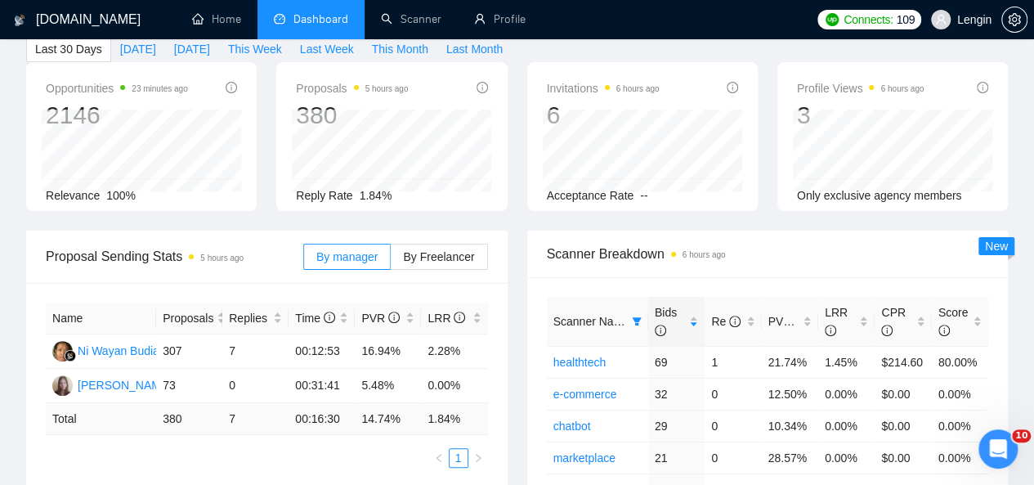
scroll to position [0, 0]
